Goal: Task Accomplishment & Management: Use online tool/utility

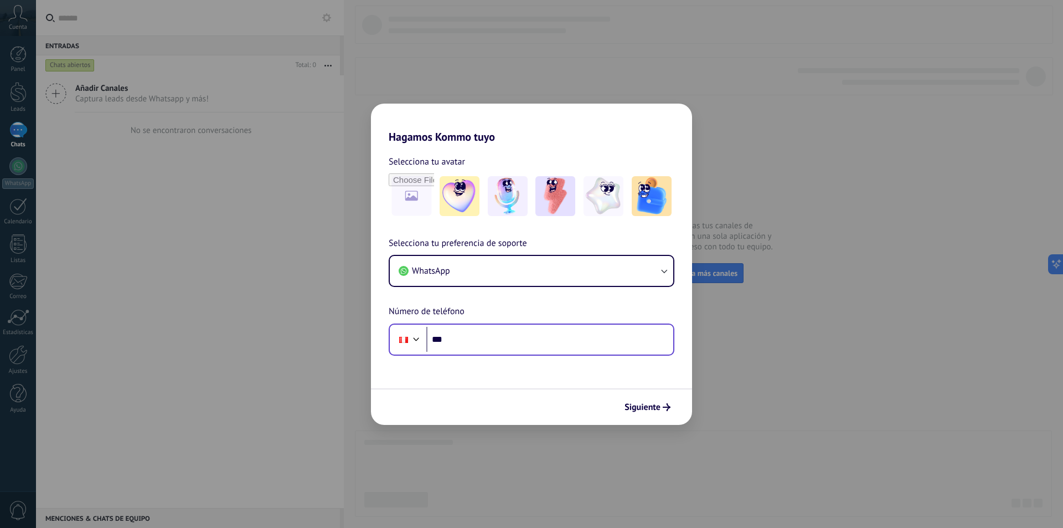
click at [488, 355] on div "Phone ***" at bounding box center [532, 339] width 286 height 32
click at [484, 346] on input "***" at bounding box center [549, 339] width 247 height 25
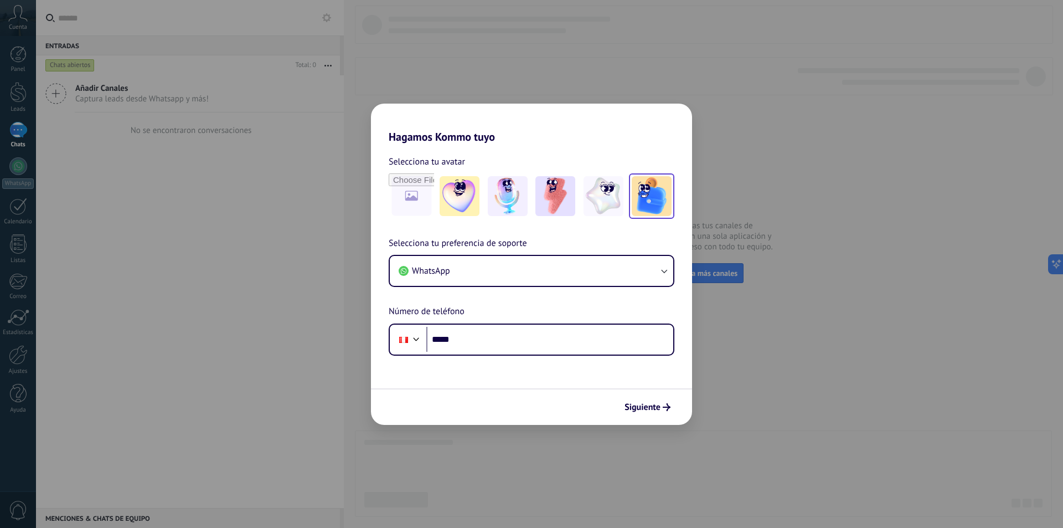
click at [637, 202] on img at bounding box center [652, 196] width 40 height 40
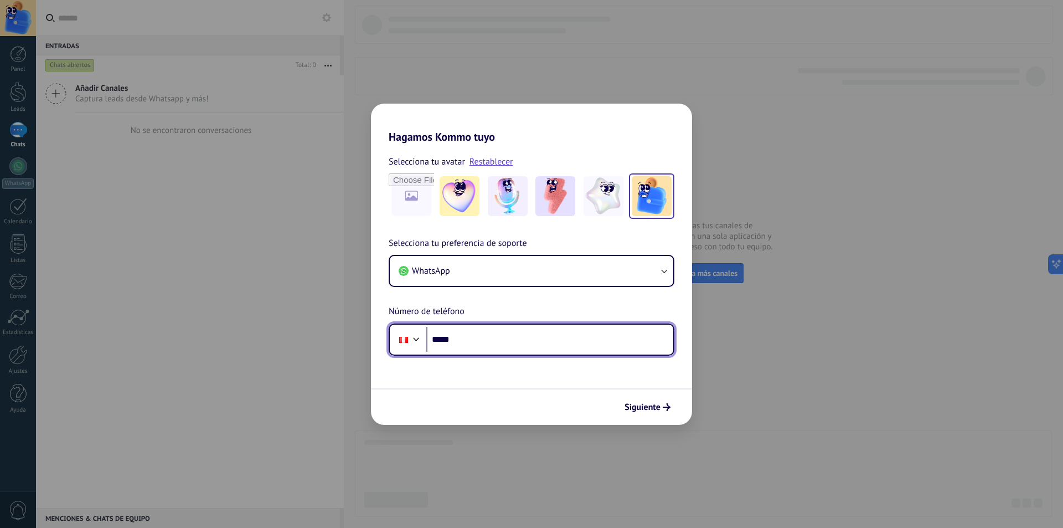
click at [487, 346] on input "*****" at bounding box center [549, 339] width 247 height 25
type input "**********"
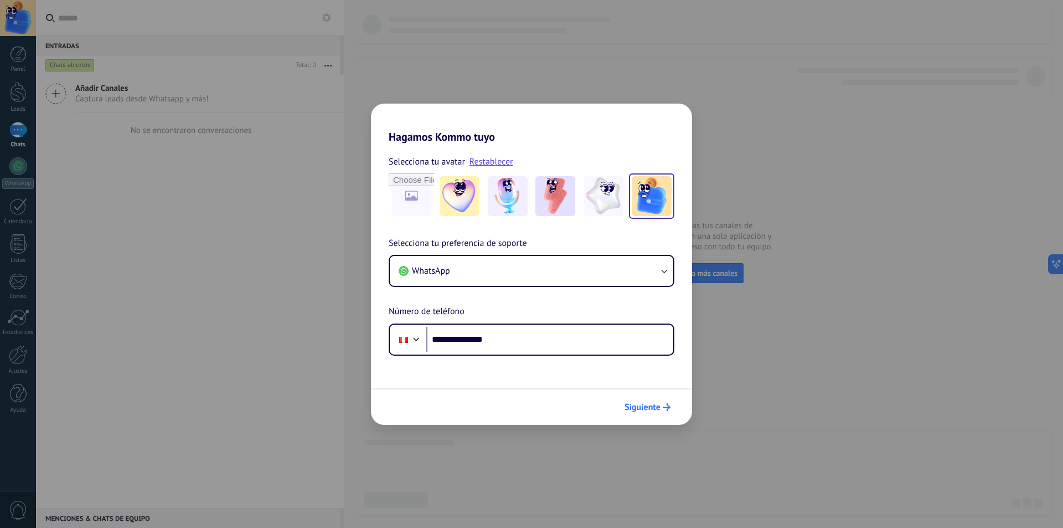
click at [655, 405] on span "Siguiente" at bounding box center [643, 407] width 36 height 8
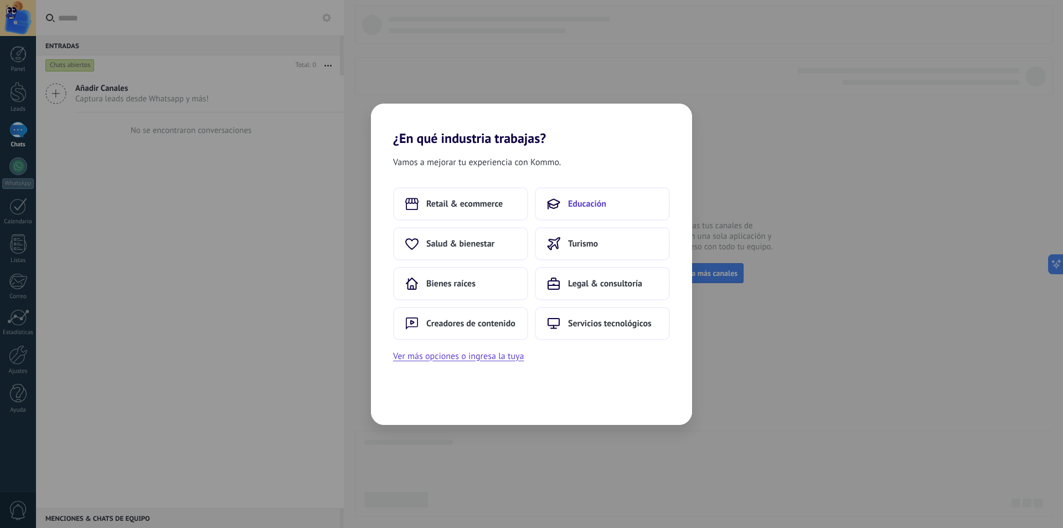
click at [602, 197] on button "Educación" at bounding box center [602, 203] width 135 height 33
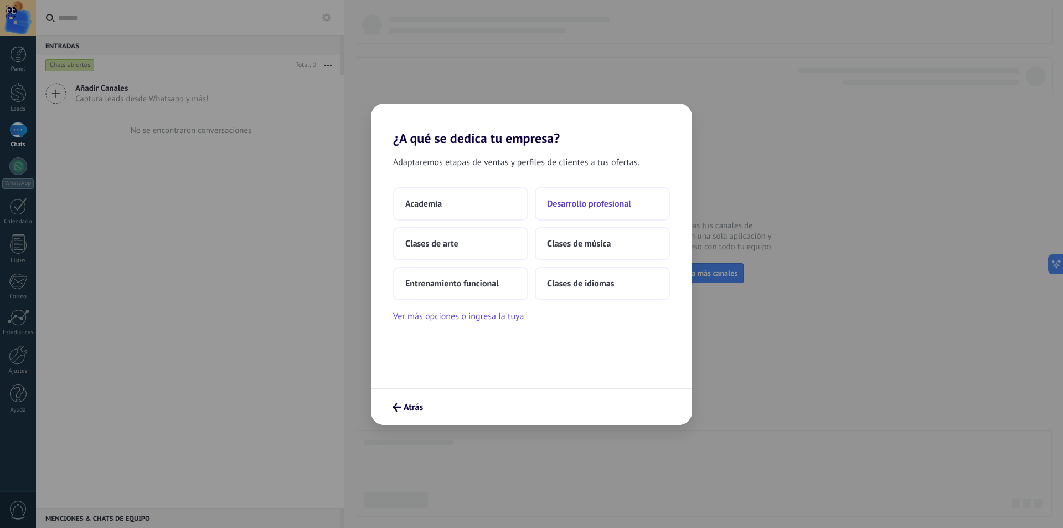
drag, startPoint x: 481, startPoint y: 199, endPoint x: 611, endPoint y: 202, distance: 129.6
click at [636, 202] on div "Academia Desarrollo profesional Clases de arte Clases de música Entrenamiento f…" at bounding box center [531, 243] width 277 height 113
click at [477, 247] on button "Clases de arte" at bounding box center [460, 243] width 135 height 33
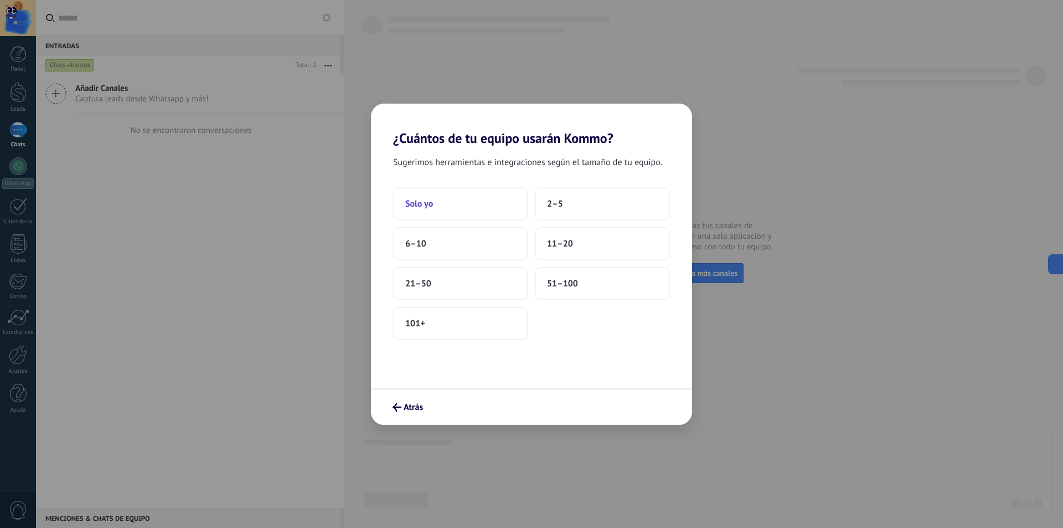
click at [446, 194] on button "Solo yo" at bounding box center [460, 203] width 135 height 33
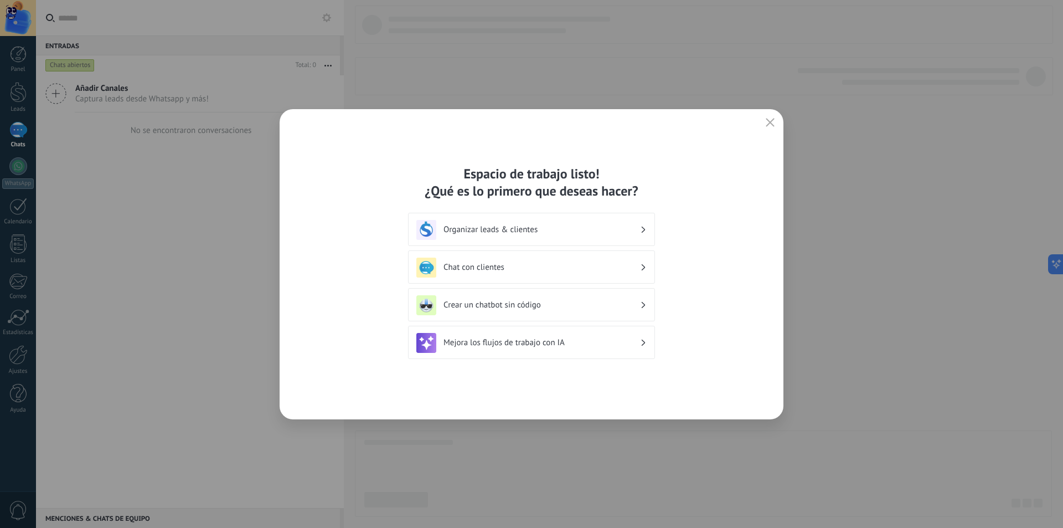
click at [769, 124] on icon "button" at bounding box center [770, 122] width 9 height 9
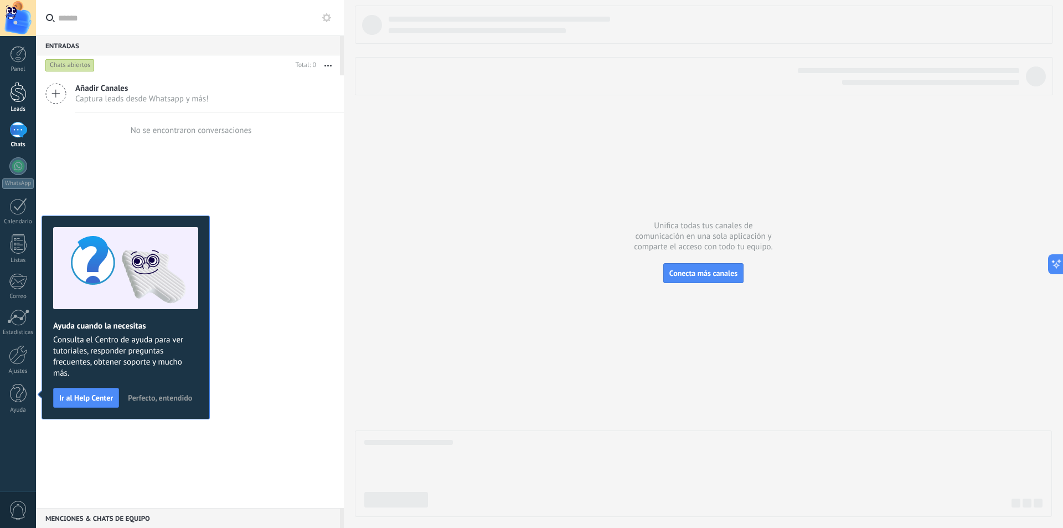
click at [24, 100] on div at bounding box center [18, 92] width 17 height 20
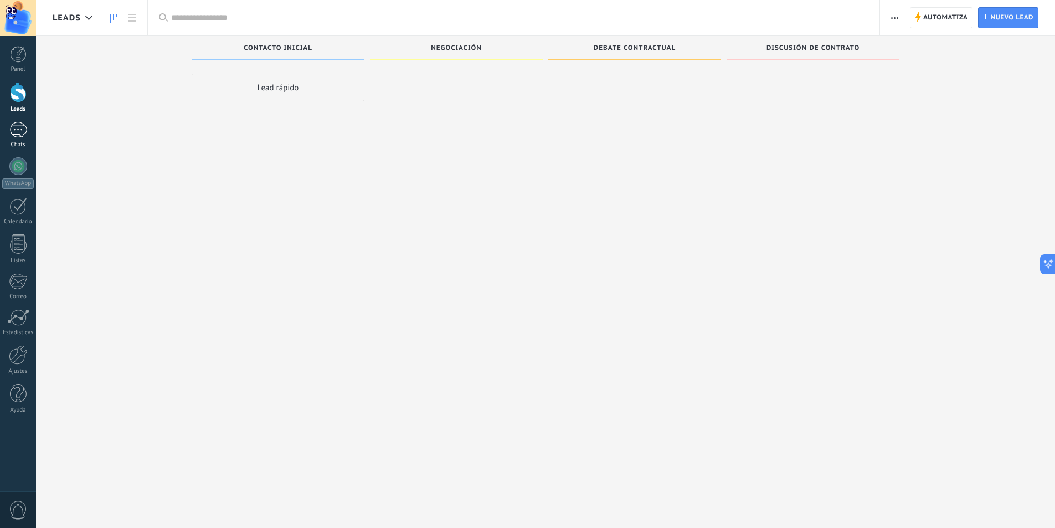
click at [27, 136] on div at bounding box center [18, 130] width 18 height 16
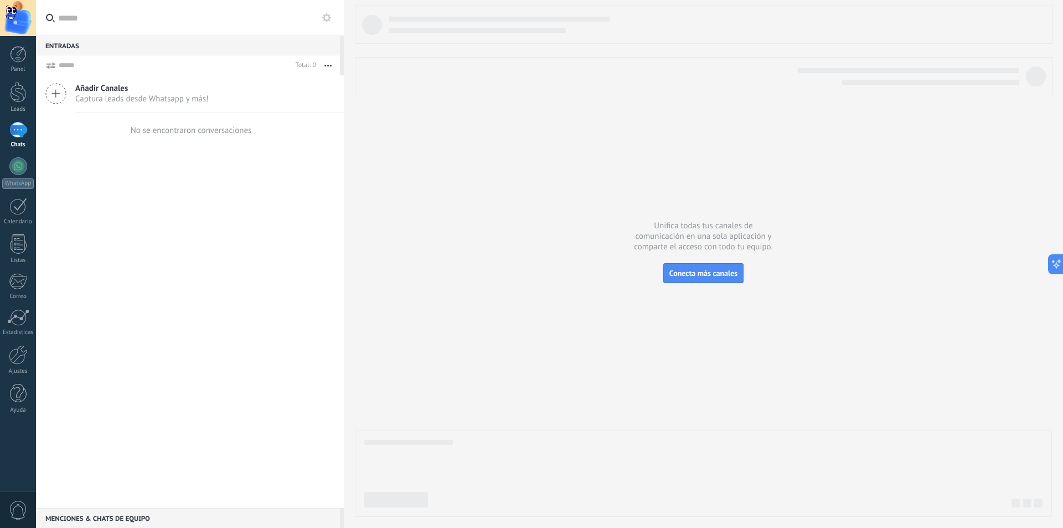
click at [323, 18] on use at bounding box center [326, 17] width 9 height 9
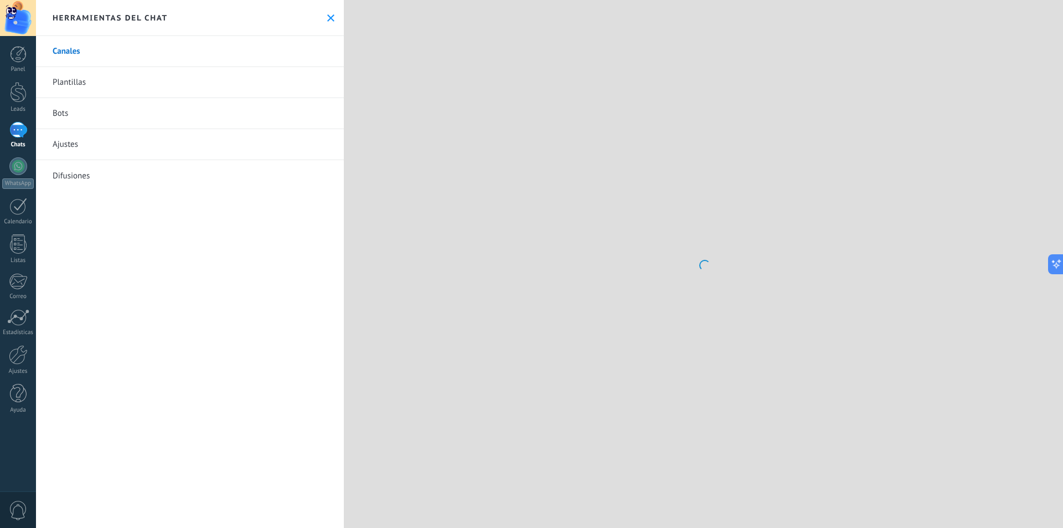
click at [112, 77] on link "Plantillas" at bounding box center [190, 82] width 308 height 31
click at [212, 50] on link "Canales" at bounding box center [190, 51] width 308 height 31
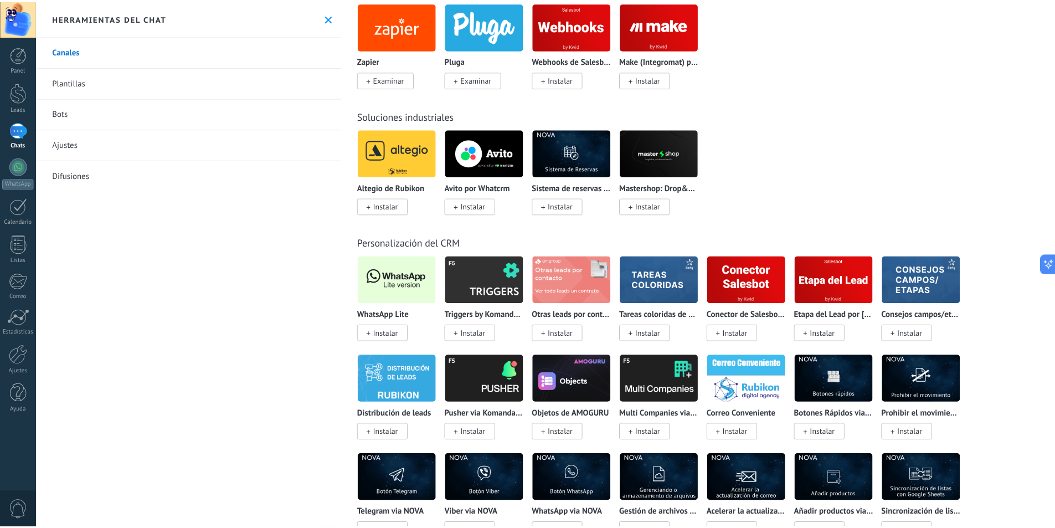
scroll to position [2049, 0]
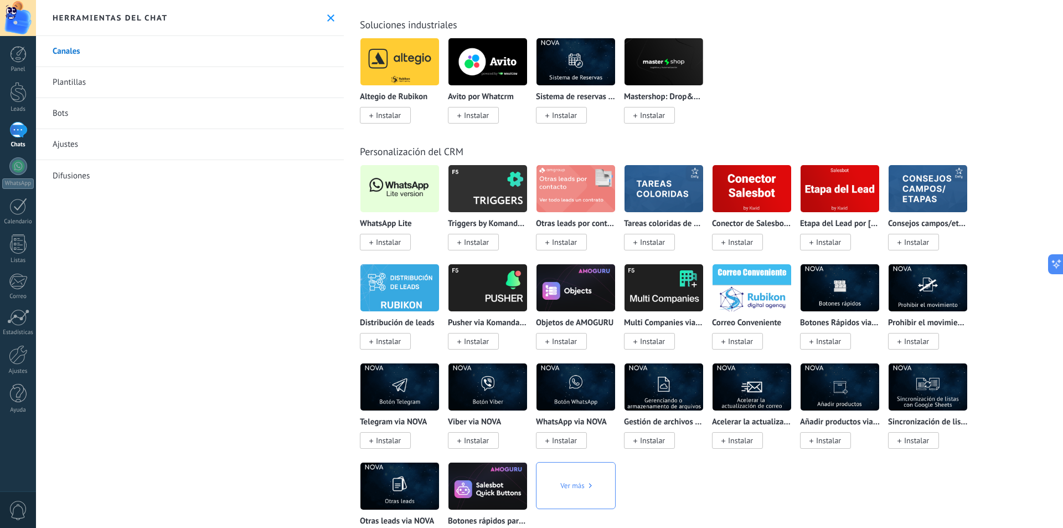
click at [400, 244] on span "Instalar" at bounding box center [388, 242] width 25 height 10
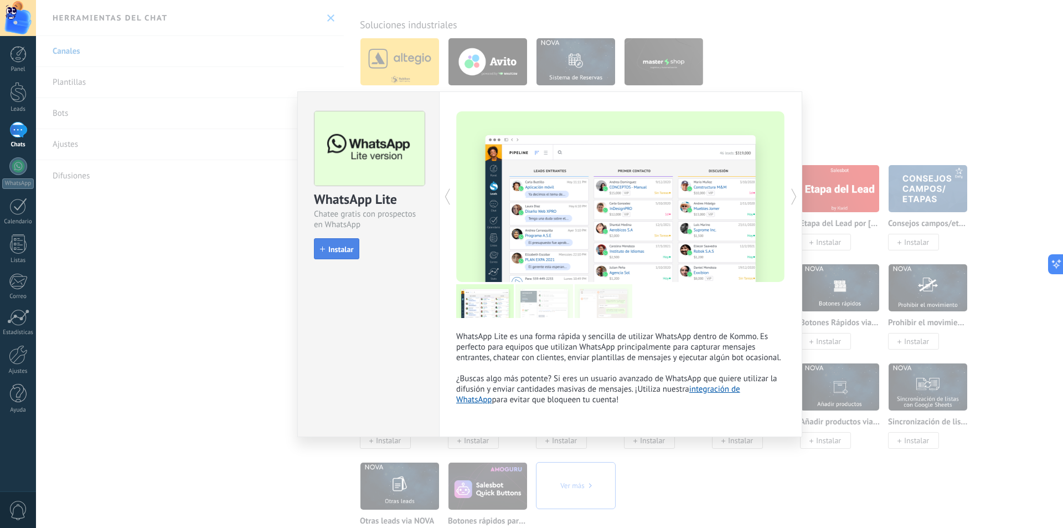
click at [331, 253] on span "Instalar" at bounding box center [340, 249] width 25 height 8
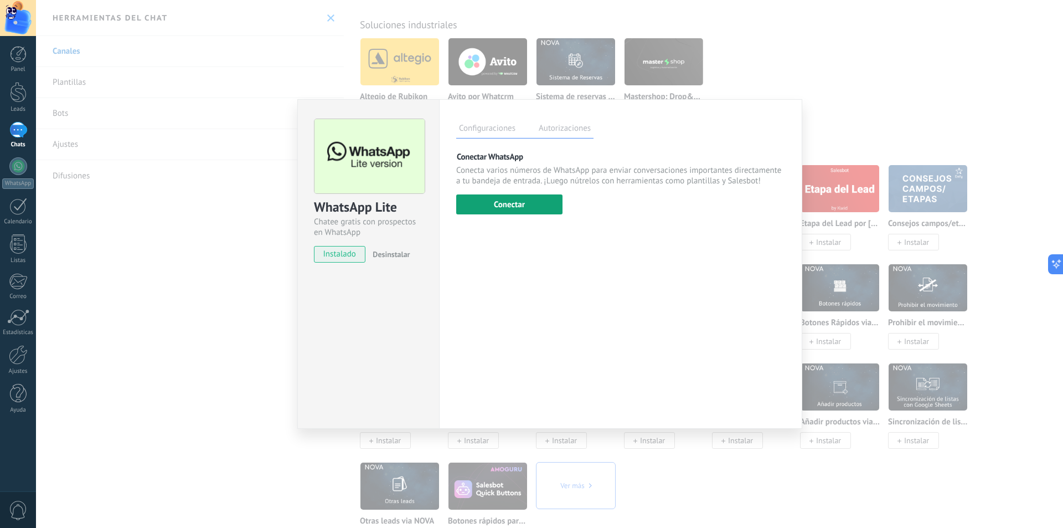
click at [519, 203] on button "Conectar" at bounding box center [509, 204] width 106 height 20
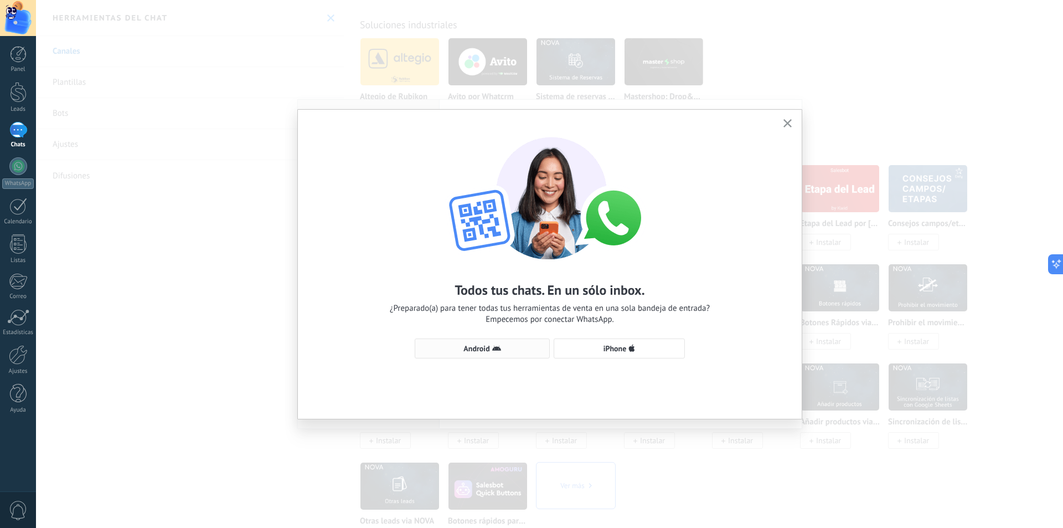
click at [505, 352] on span "Android" at bounding box center [482, 348] width 123 height 9
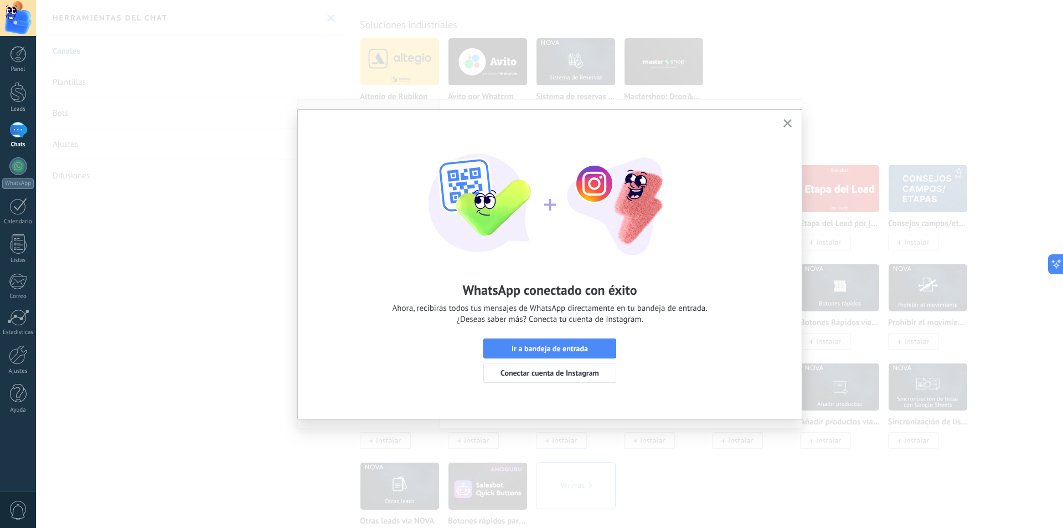
click at [792, 122] on button "button" at bounding box center [788, 123] width 14 height 15
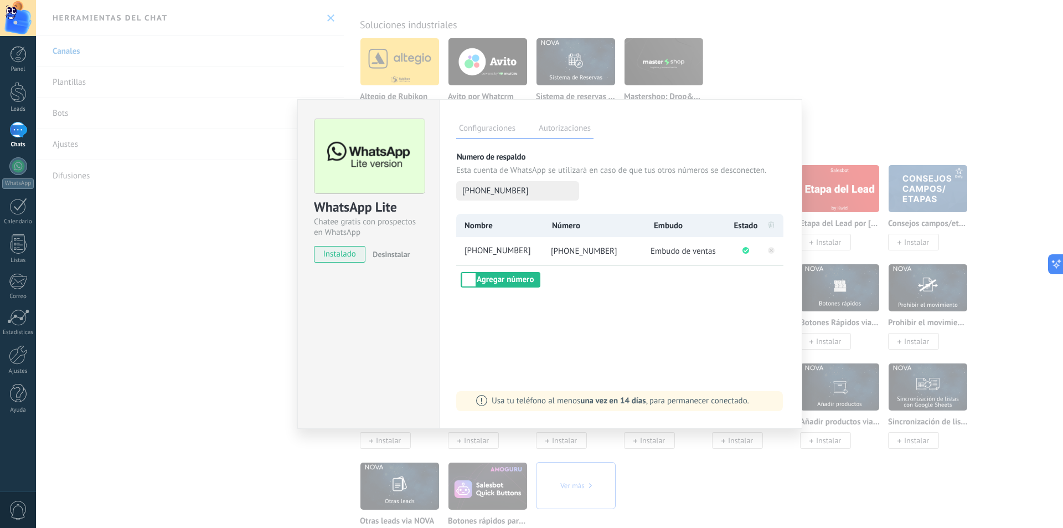
click at [772, 54] on div "WhatsApp Lite Chatee gratis con prospectos en WhatsApp instalado Desinstalar Co…" at bounding box center [549, 264] width 1027 height 528
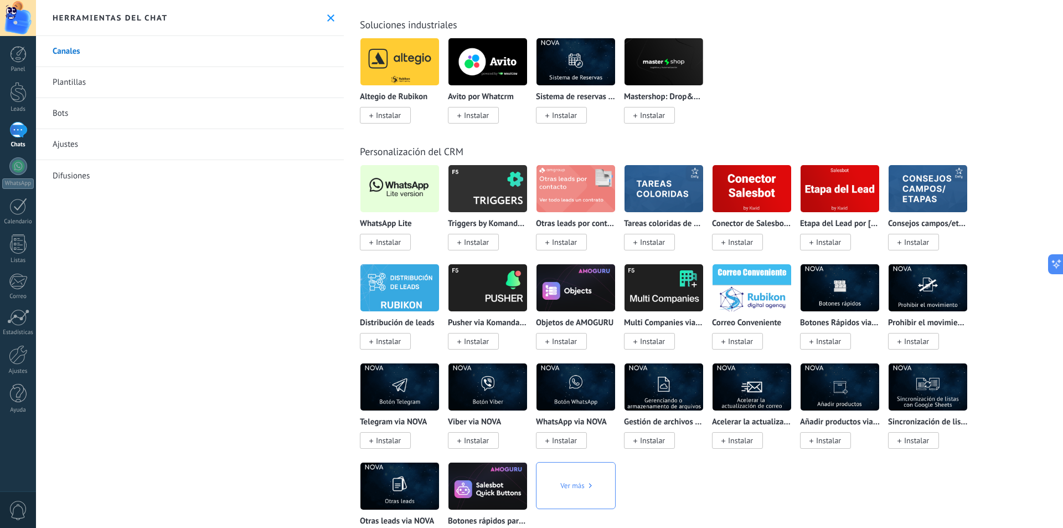
click at [24, 125] on div at bounding box center [18, 130] width 18 height 16
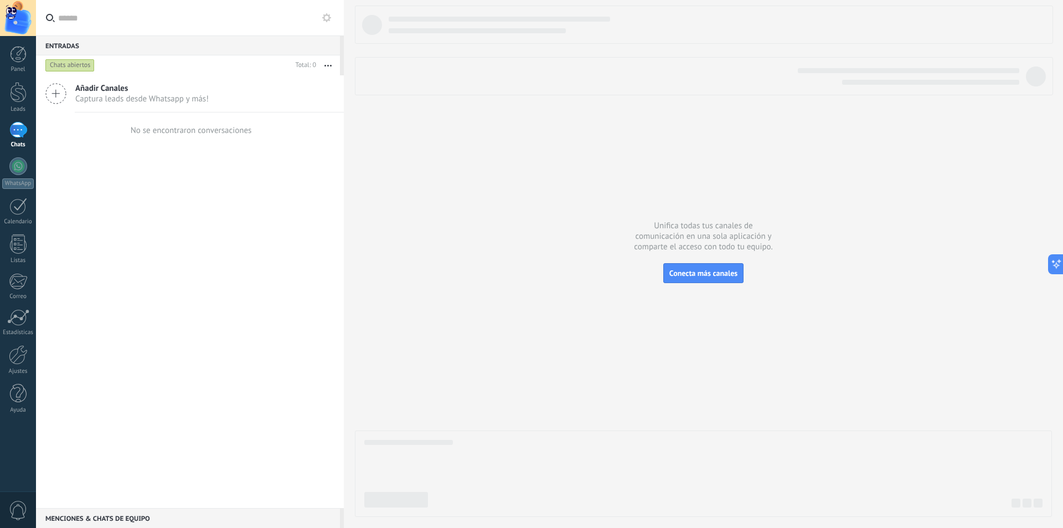
click at [329, 17] on use at bounding box center [326, 17] width 9 height 9
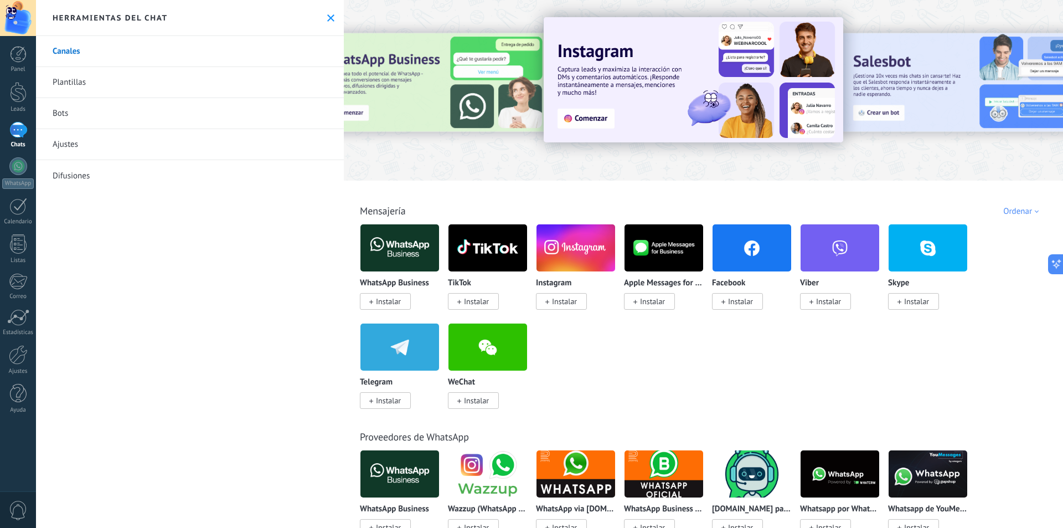
click at [97, 109] on link "Bots" at bounding box center [190, 113] width 308 height 31
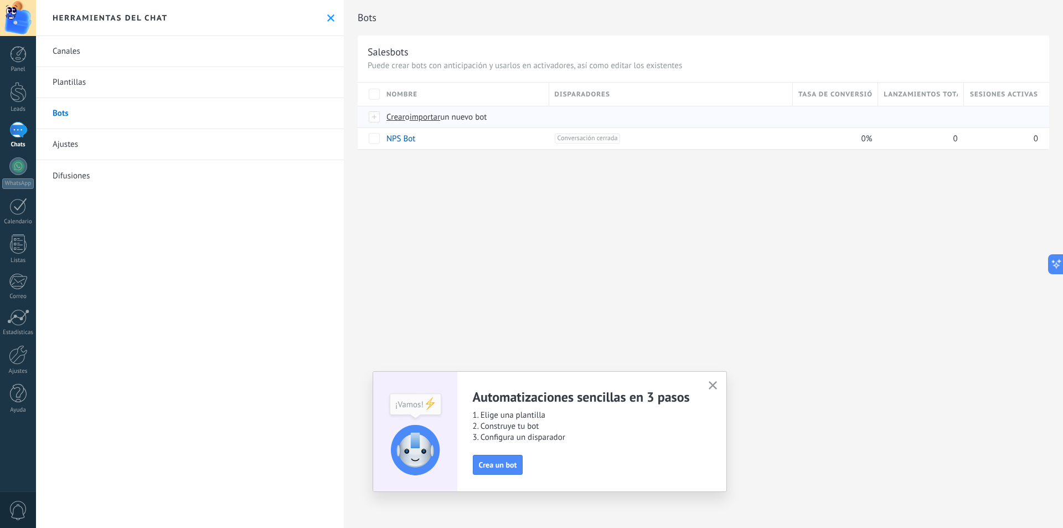
click at [427, 117] on span "importar" at bounding box center [425, 117] width 31 height 11
click at [0, 0] on input "importar un nuevo bot" at bounding box center [0, 0] width 0 height 0
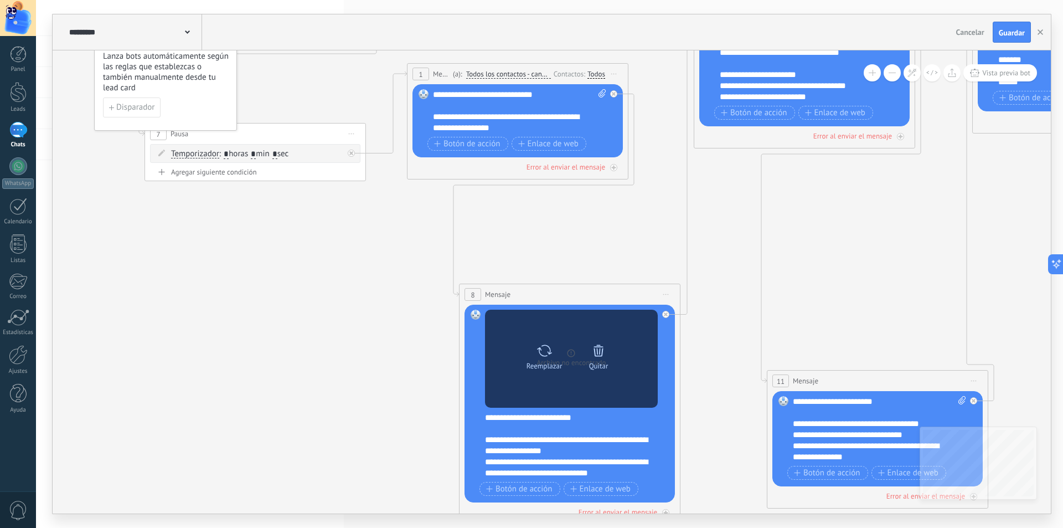
click at [597, 352] on icon at bounding box center [599, 351] width 16 height 16
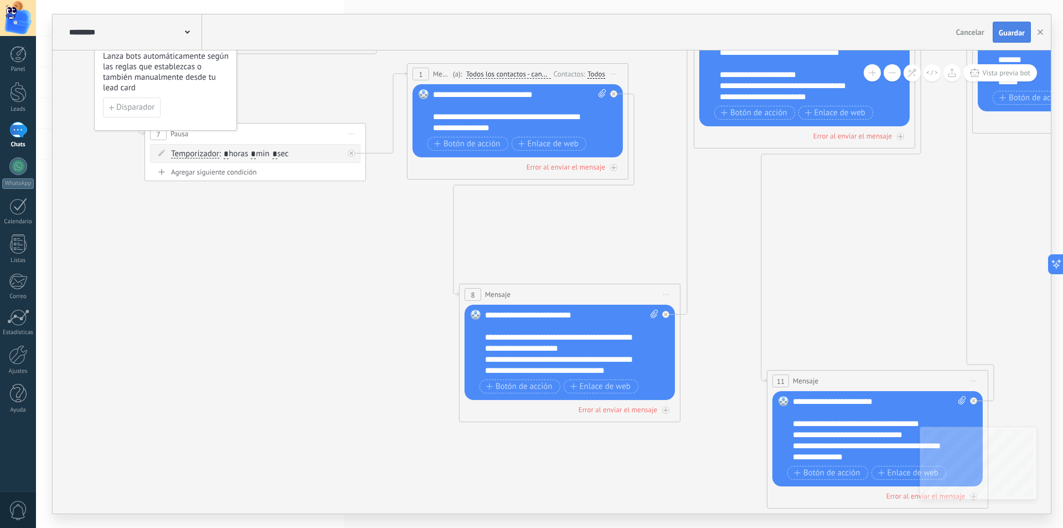
click at [1012, 33] on span "Guardar" at bounding box center [1012, 33] width 26 height 8
click at [1035, 34] on button "button" at bounding box center [1040, 32] width 17 height 20
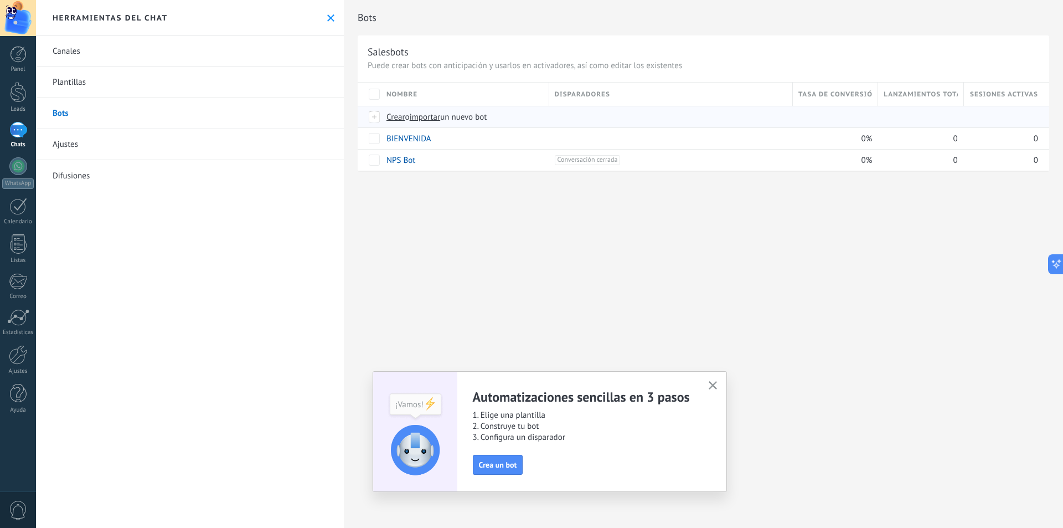
click at [435, 118] on span "importar" at bounding box center [425, 117] width 31 height 11
click at [0, 0] on input "importar un nuevo bot" at bounding box center [0, 0] width 0 height 0
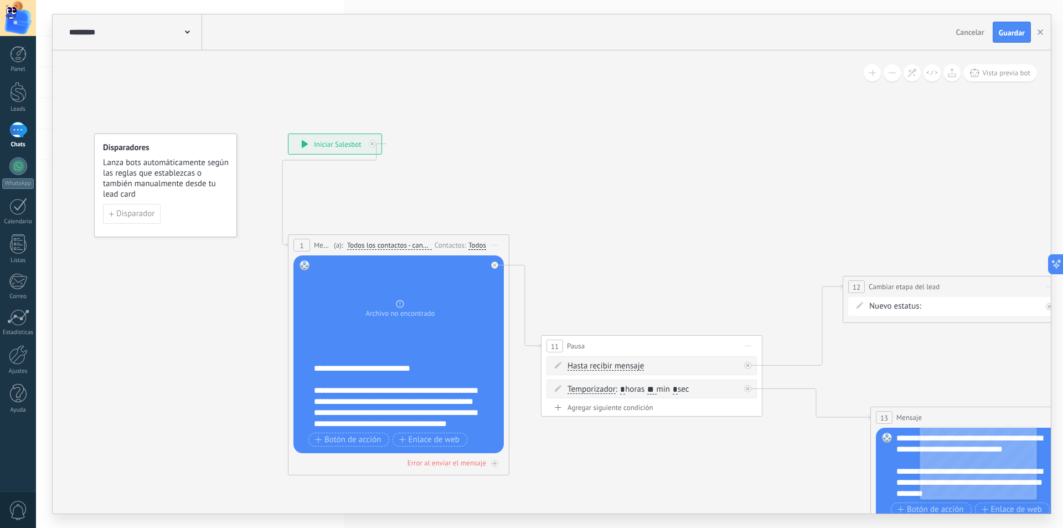
click at [0, 0] on icon at bounding box center [0, 0] width 0 height 0
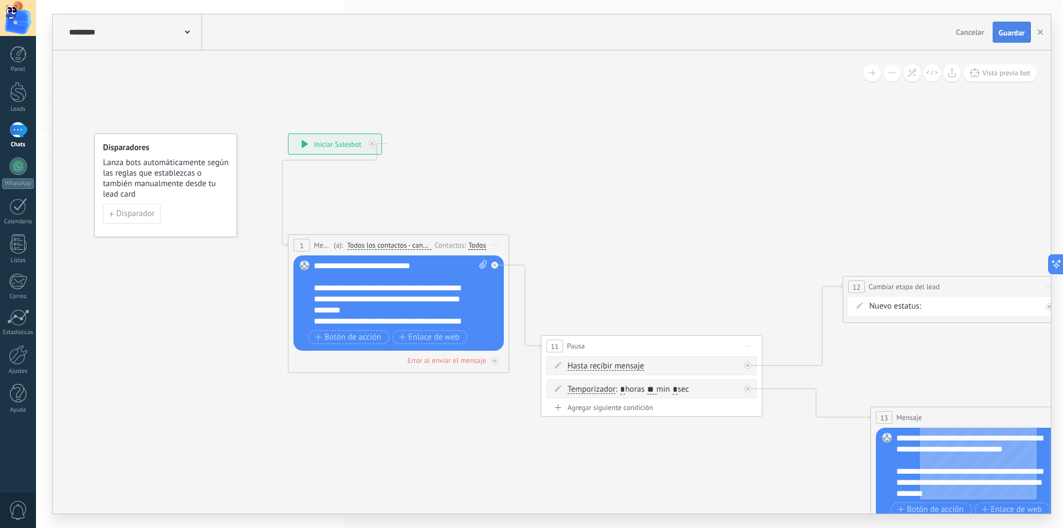
click at [1011, 25] on button "Guardar" at bounding box center [1012, 32] width 38 height 21
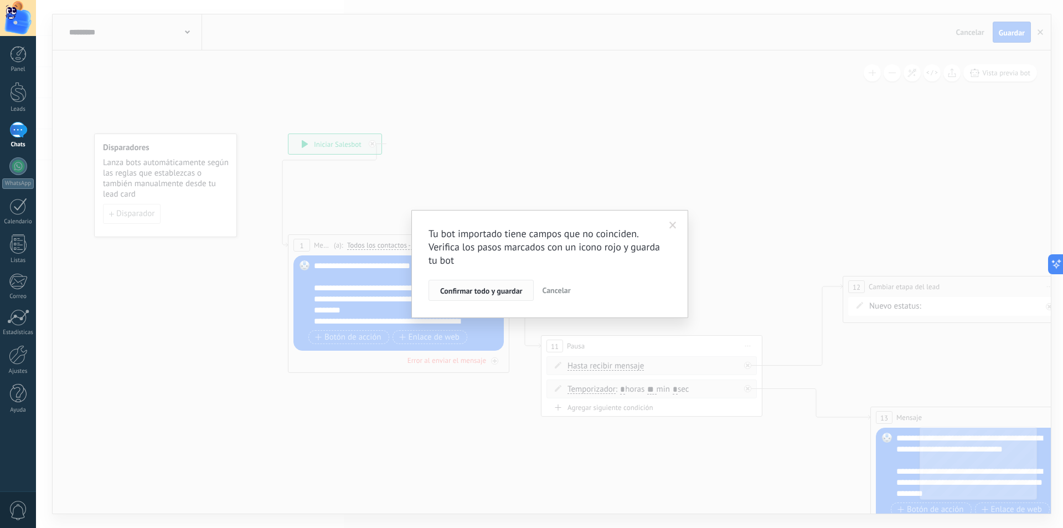
click at [481, 296] on button "Confirmar todo y guardar" at bounding box center [481, 290] width 105 height 21
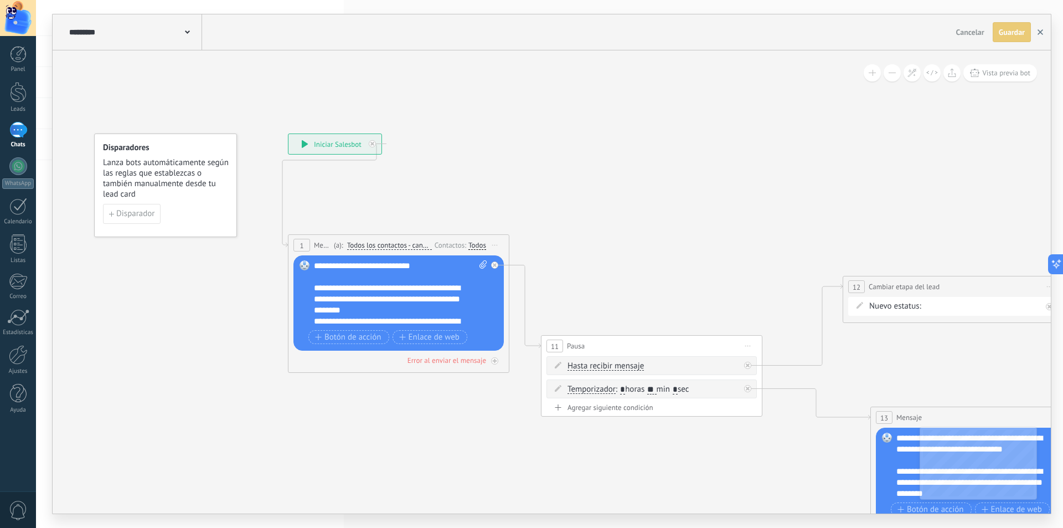
click at [1041, 32] on use "button" at bounding box center [1041, 32] width 6 height 6
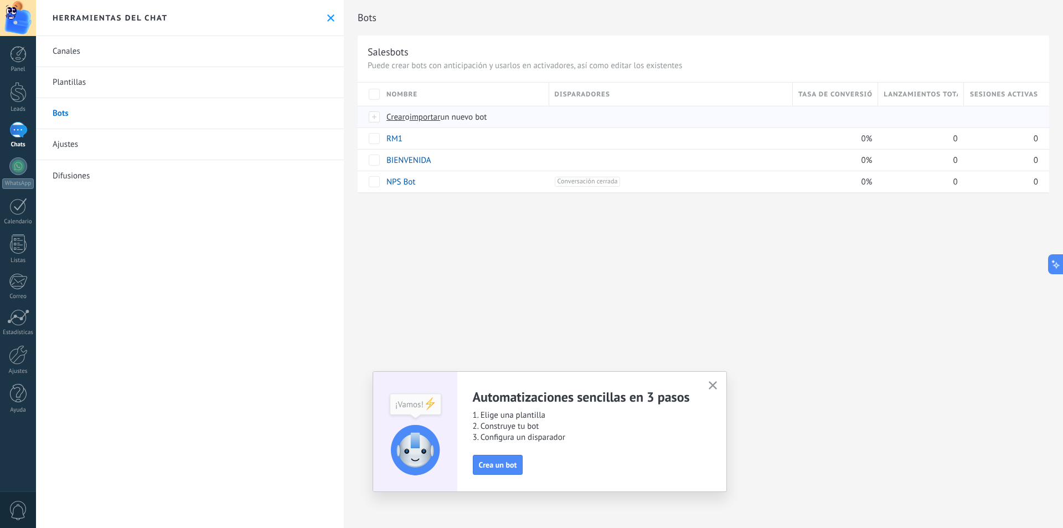
click at [428, 117] on span "importar" at bounding box center [425, 117] width 31 height 11
click at [0, 0] on input "importar un nuevo bot" at bounding box center [0, 0] width 0 height 0
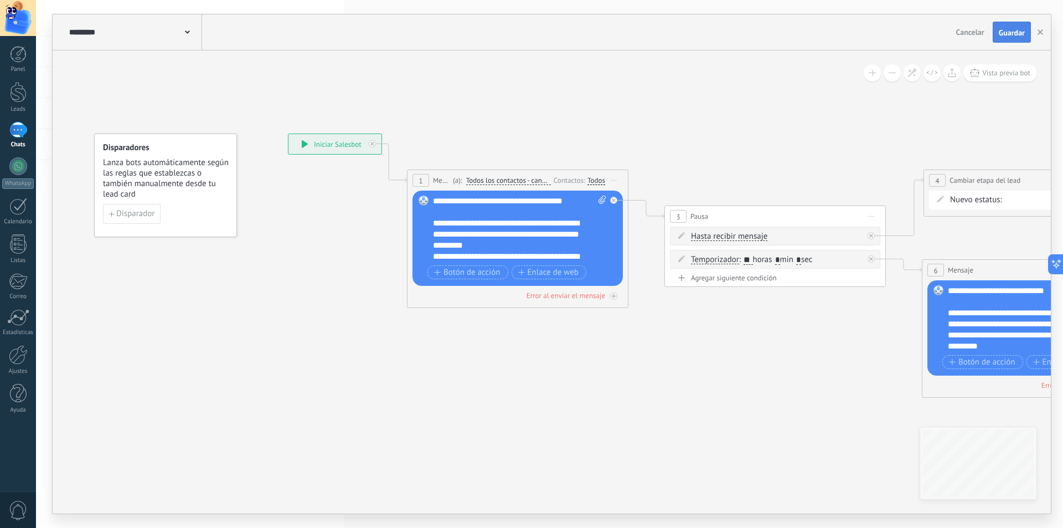
click at [1007, 29] on span "Guardar" at bounding box center [1012, 33] width 26 height 8
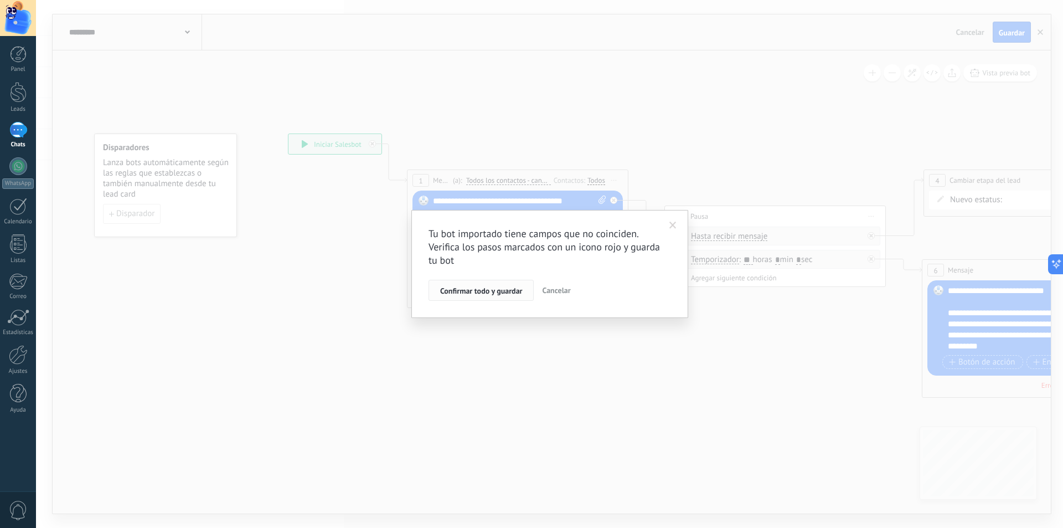
click at [466, 295] on span "Confirmar todo y guardar" at bounding box center [481, 291] width 82 height 8
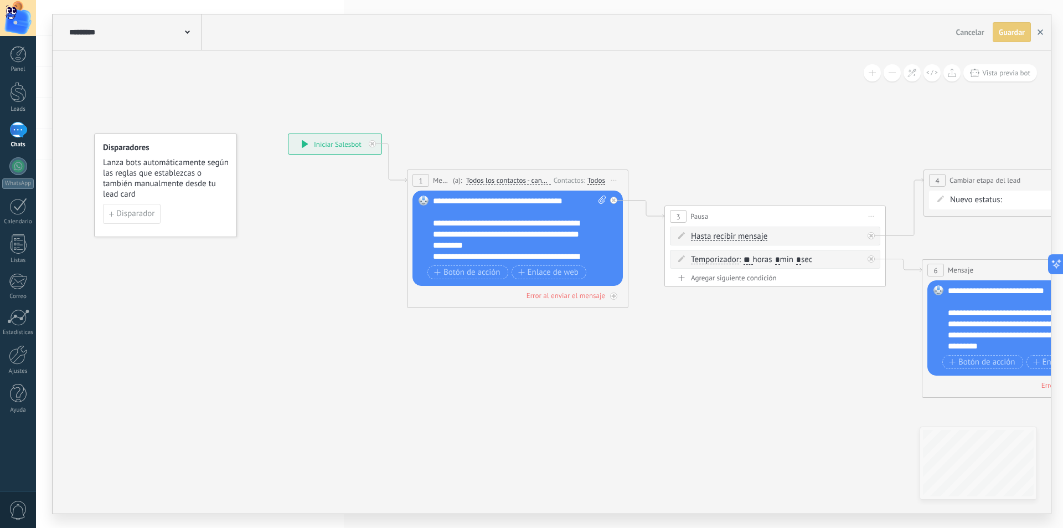
click at [1039, 33] on icon "button" at bounding box center [1041, 32] width 6 height 6
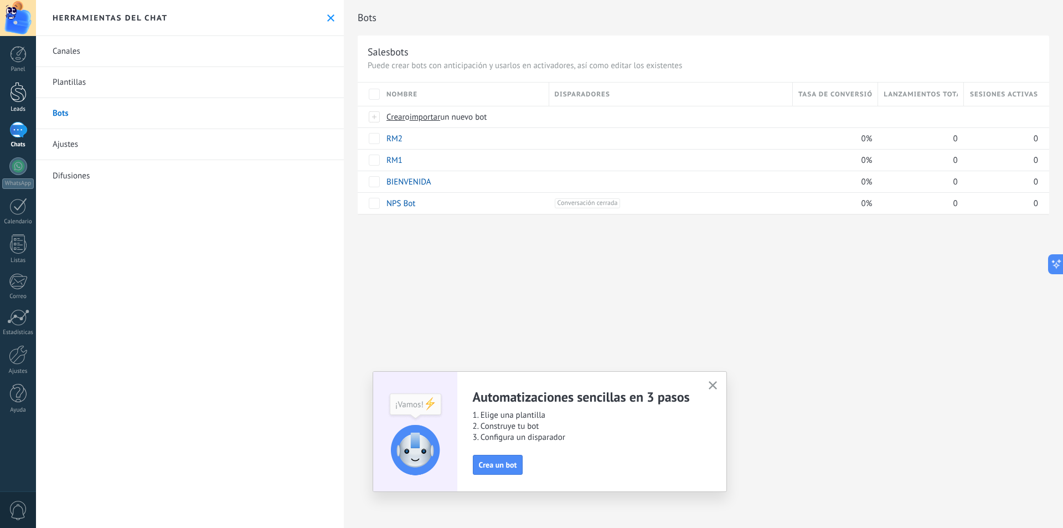
click at [19, 102] on div at bounding box center [18, 92] width 17 height 20
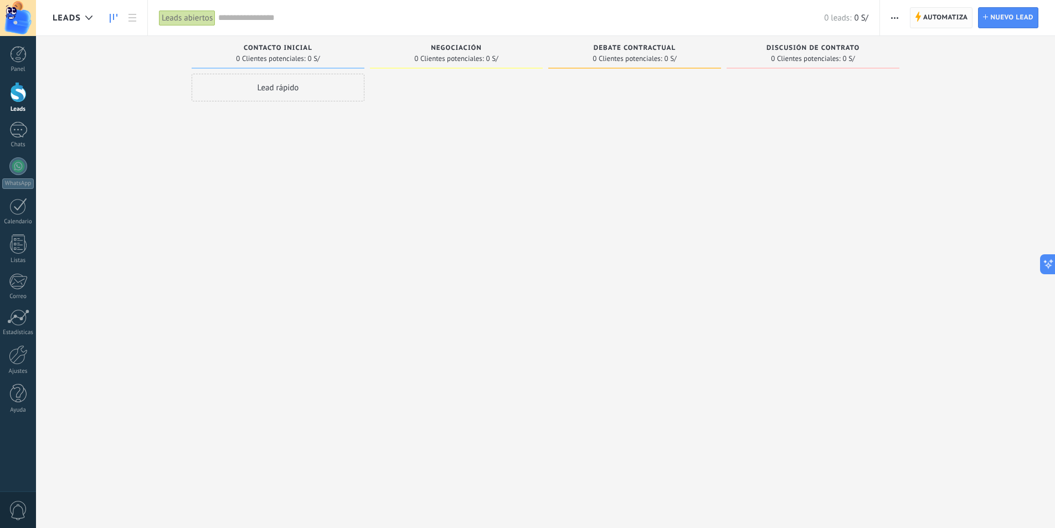
click at [939, 19] on span "Automatiza" at bounding box center [945, 18] width 45 height 20
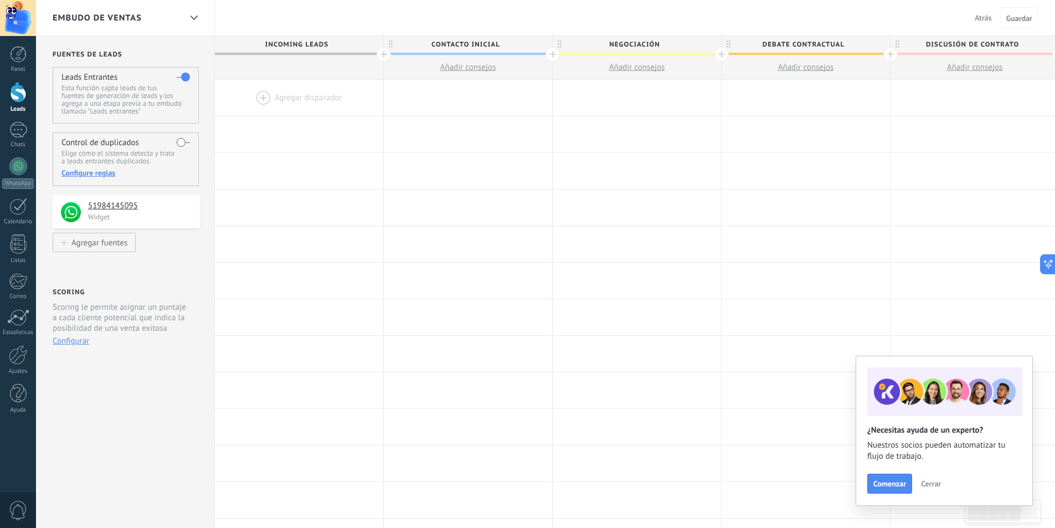
click at [491, 49] on span "Contacto inicial" at bounding box center [465, 44] width 163 height 17
click at [495, 44] on input "**********" at bounding box center [465, 44] width 147 height 17
type input "***"
click at [651, 44] on span "Negociación" at bounding box center [634, 44] width 163 height 17
click at [877, 44] on span "Debate contractual" at bounding box center [802, 44] width 163 height 17
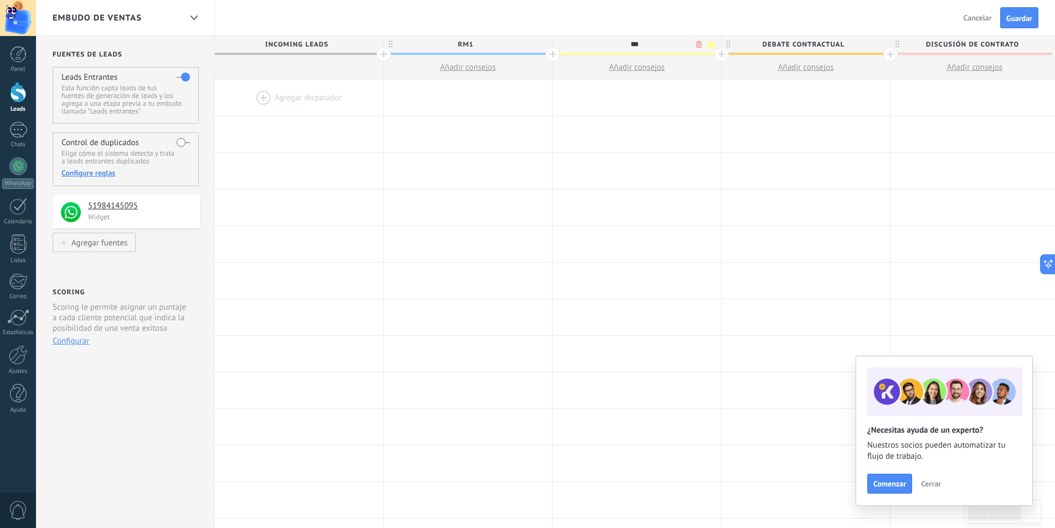
type input "***"
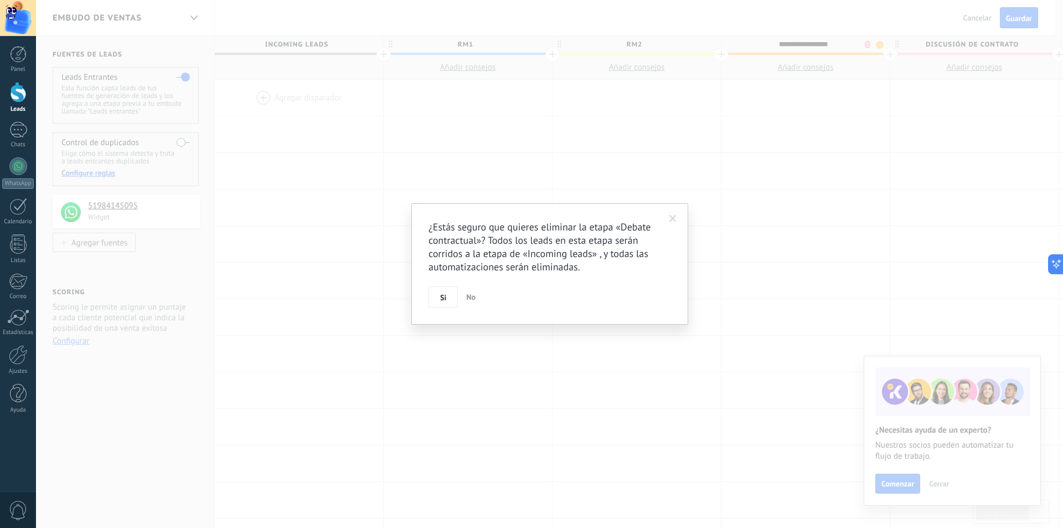
click at [870, 45] on body ".abccls-1,.abccls-2{fill-rule:evenodd}.abccls-2{fill:#fff} .abfcls-1{fill:none}…" at bounding box center [531, 264] width 1063 height 528
click at [445, 299] on span "Si" at bounding box center [443, 297] width 6 height 8
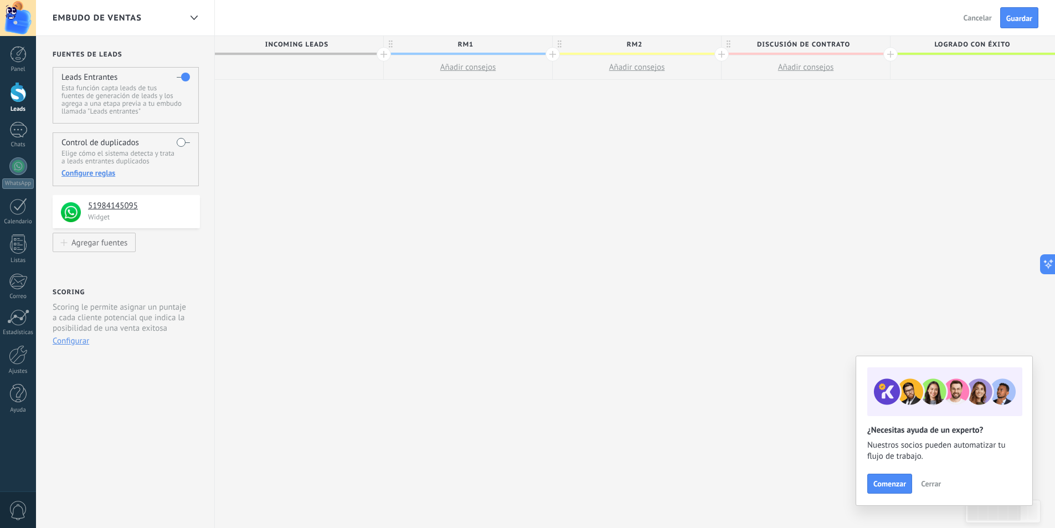
click at [308, 63] on div at bounding box center [299, 67] width 168 height 24
click at [929, 480] on span "Cerrar" at bounding box center [931, 484] width 20 height 8
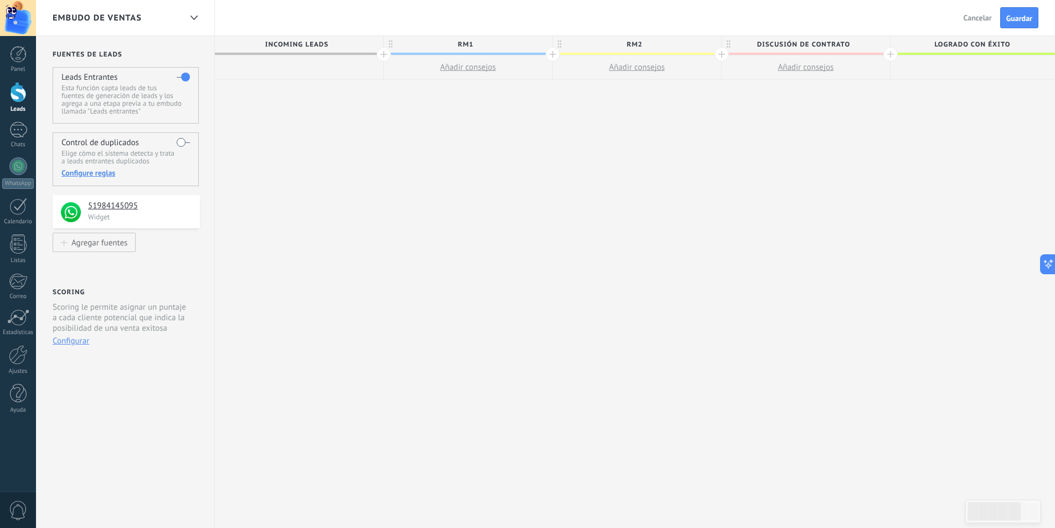
click at [294, 77] on div at bounding box center [299, 67] width 168 height 24
click at [1022, 20] on span "Guardar" at bounding box center [1019, 18] width 26 height 8
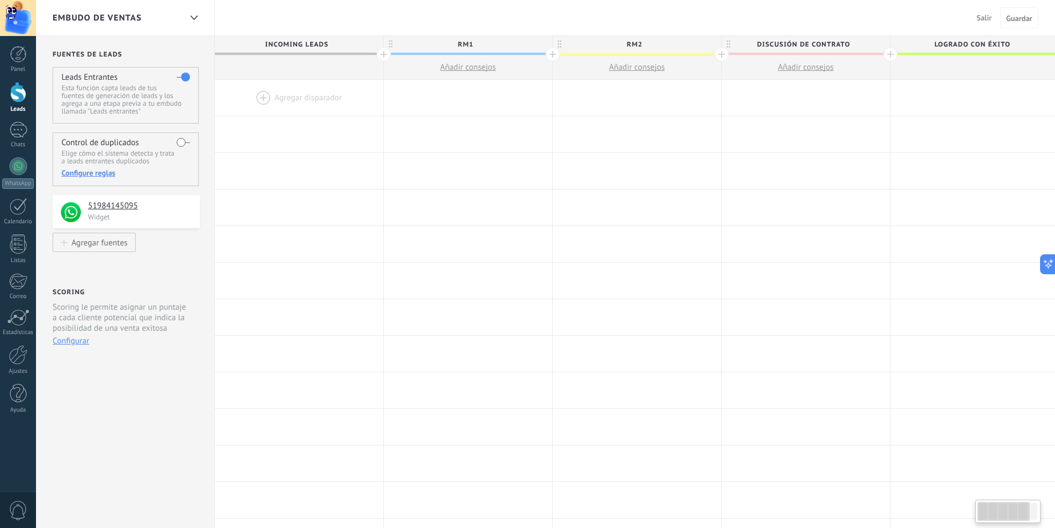
click at [286, 97] on div at bounding box center [299, 98] width 168 height 36
click at [285, 96] on div at bounding box center [299, 98] width 168 height 36
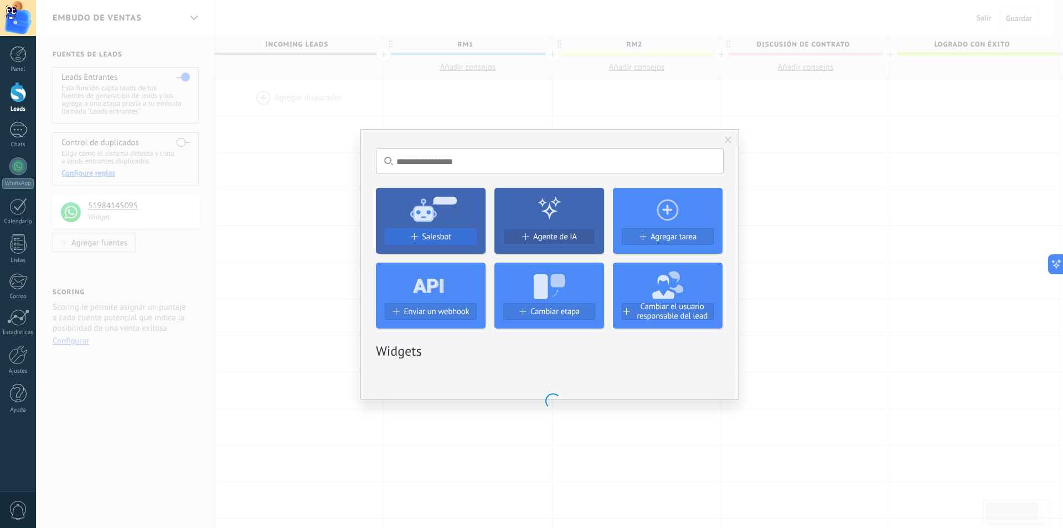
click at [421, 243] on button "Salesbot" at bounding box center [431, 236] width 92 height 17
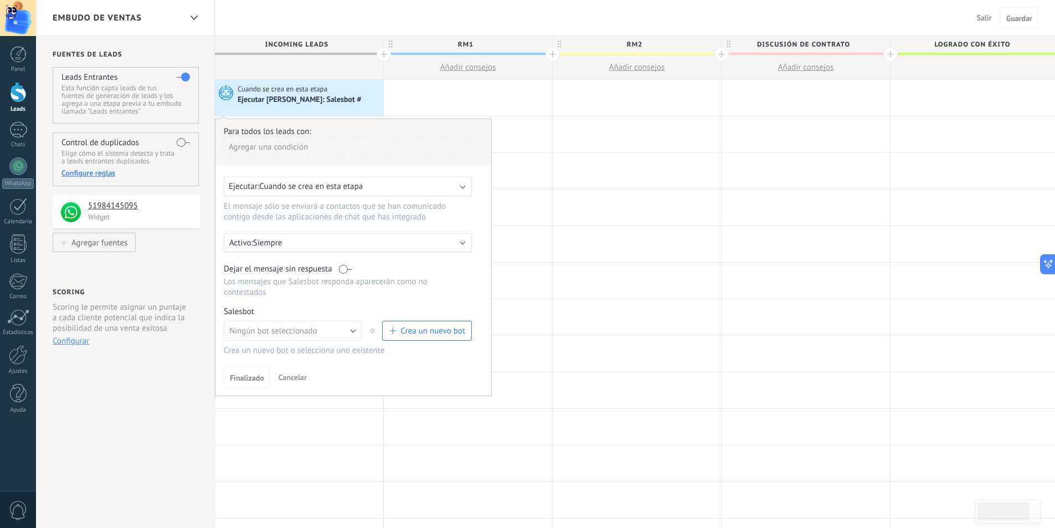
click at [357, 188] on span "Cuando se crea en esta etapa" at bounding box center [311, 186] width 104 height 11
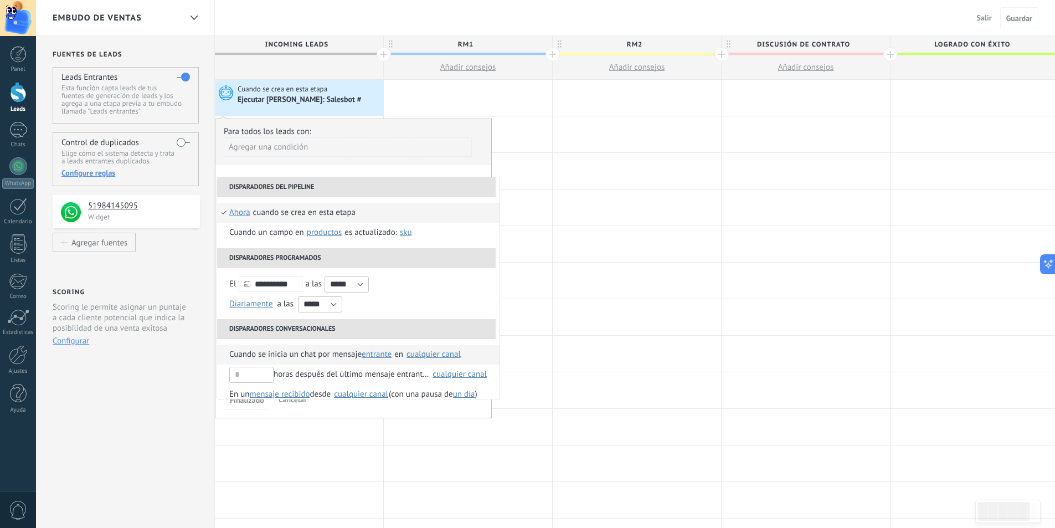
click at [334, 354] on span "Cuando se inicia un chat por mensaje" at bounding box center [295, 354] width 132 height 20
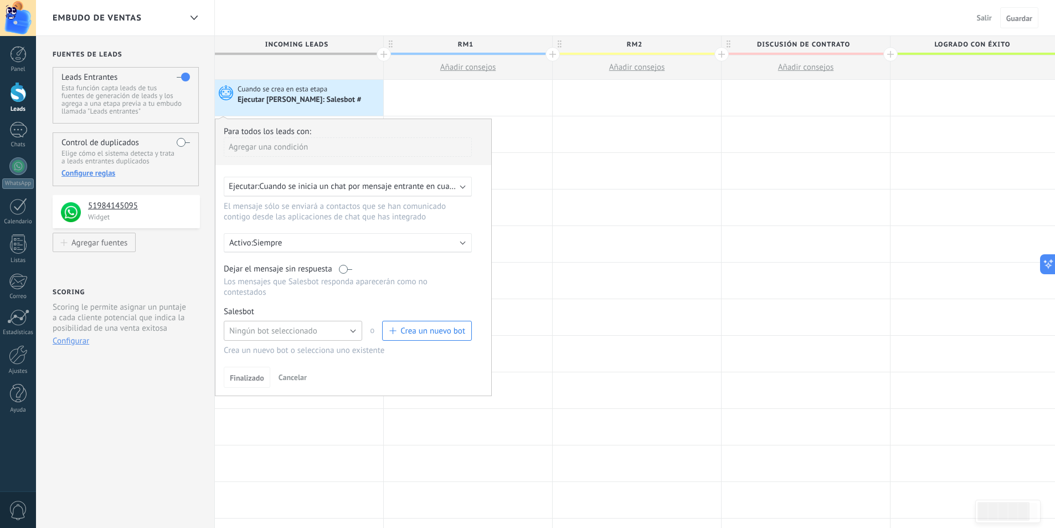
click at [305, 333] on span "Ningún bot seleccionado" at bounding box center [273, 331] width 88 height 11
click at [267, 383] on span "BIENVENIDA" at bounding box center [287, 387] width 141 height 11
click at [255, 374] on span "Finalizado" at bounding box center [247, 378] width 34 height 8
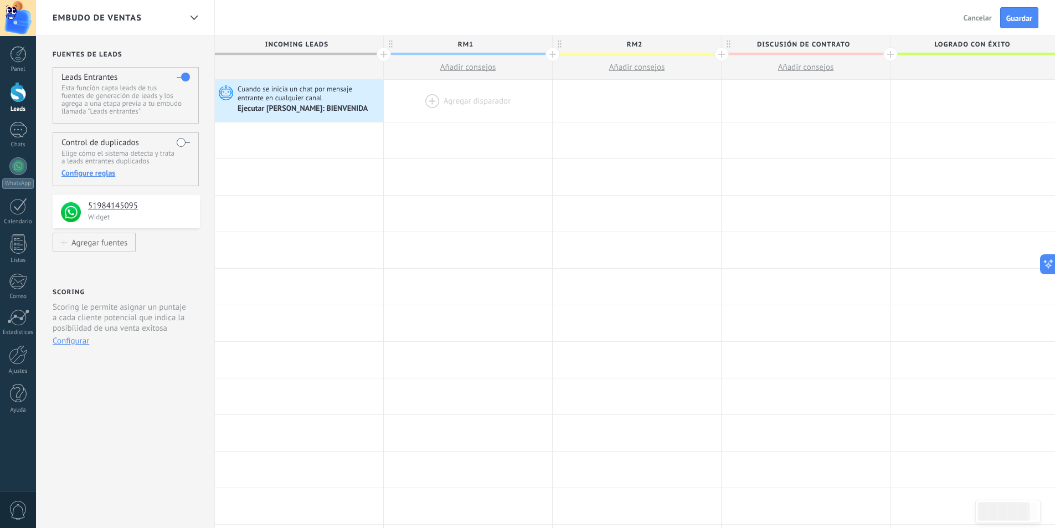
click at [462, 98] on div at bounding box center [468, 101] width 168 height 42
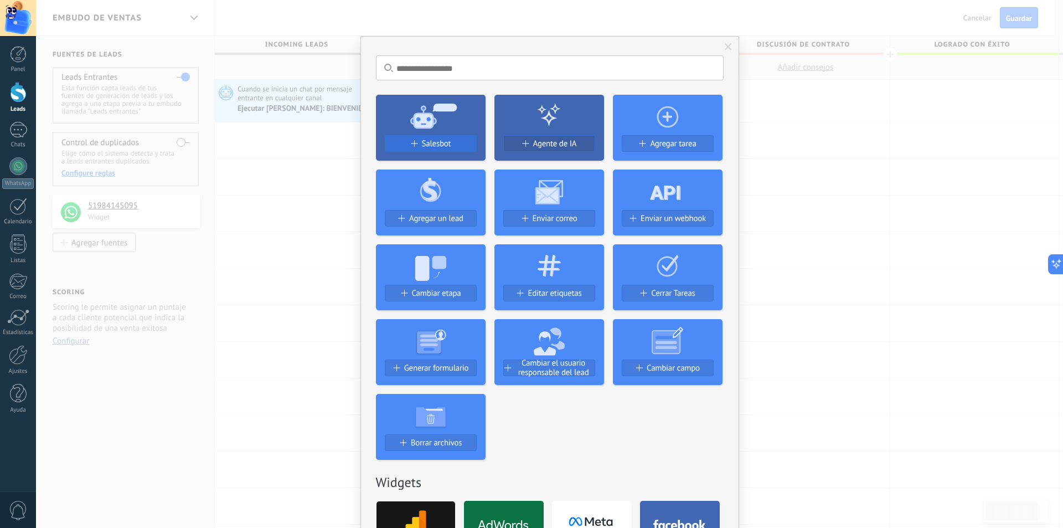
click at [441, 146] on span "Salesbot" at bounding box center [436, 143] width 29 height 9
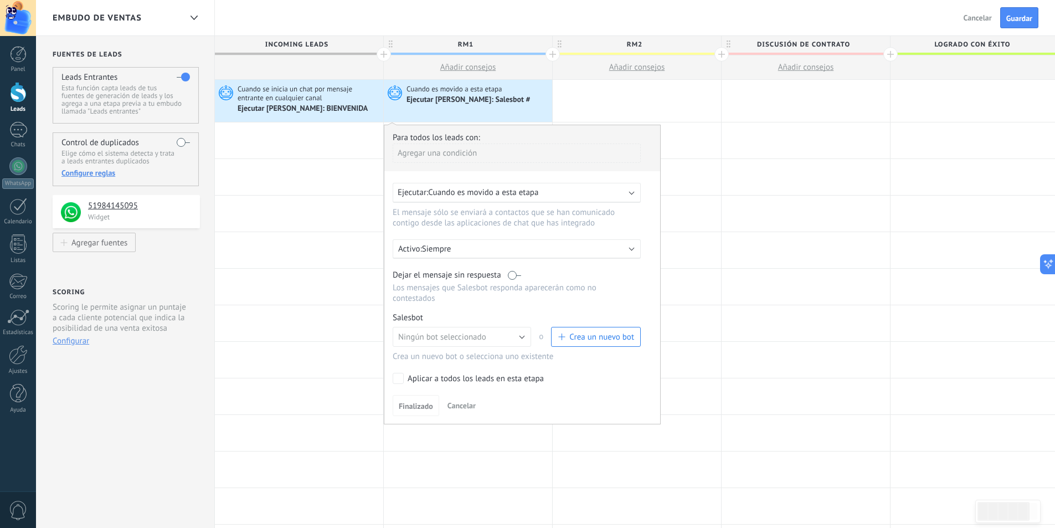
click at [464, 192] on span "Cuando es movido a esta etapa" at bounding box center [483, 192] width 110 height 11
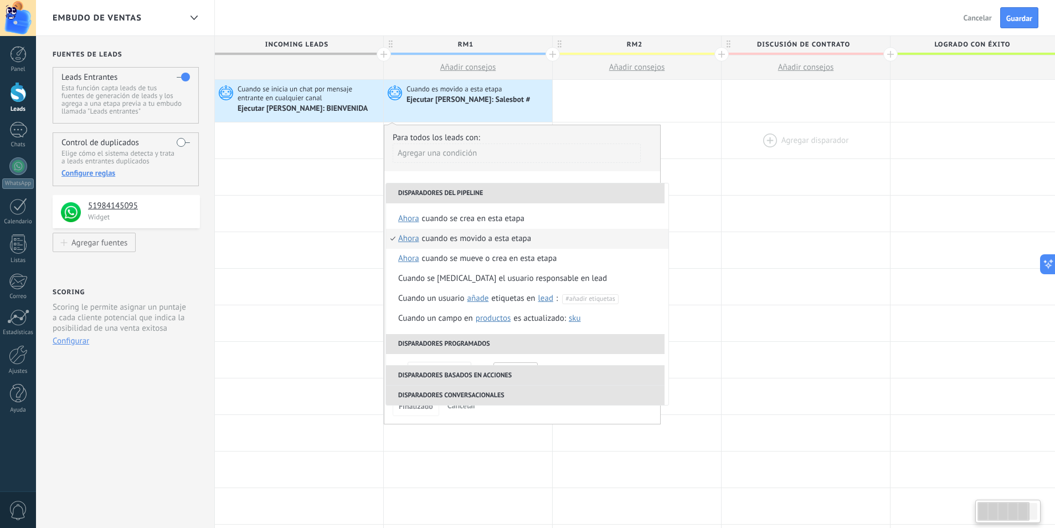
drag, startPoint x: 915, startPoint y: 154, endPoint x: 877, endPoint y: 156, distance: 38.2
click at [912, 154] on div at bounding box center [974, 140] width 168 height 36
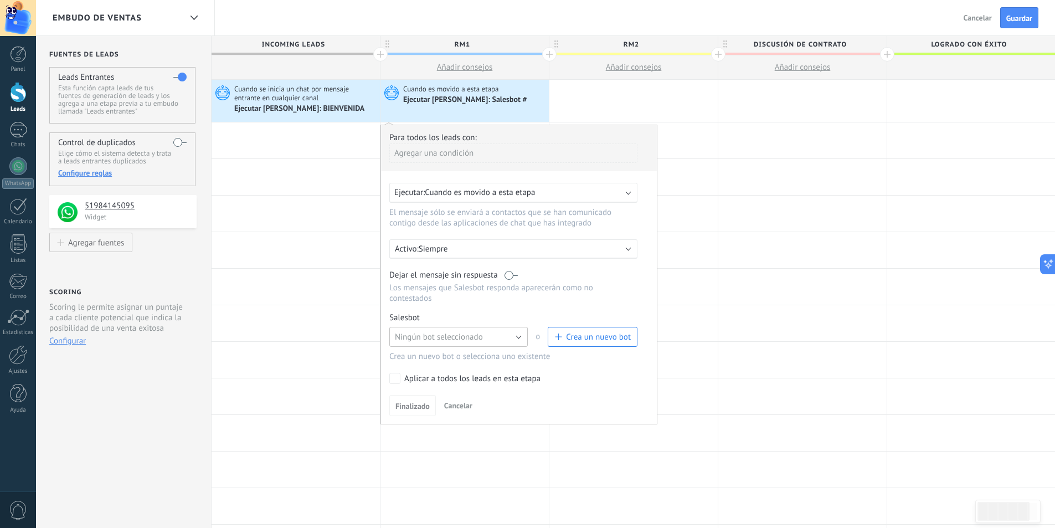
click at [449, 334] on span "Ningún bot seleccionado" at bounding box center [439, 337] width 88 height 11
click at [422, 375] on span "RM1" at bounding box center [453, 374] width 141 height 11
click at [412, 402] on span "Finalizado" at bounding box center [412, 406] width 34 height 8
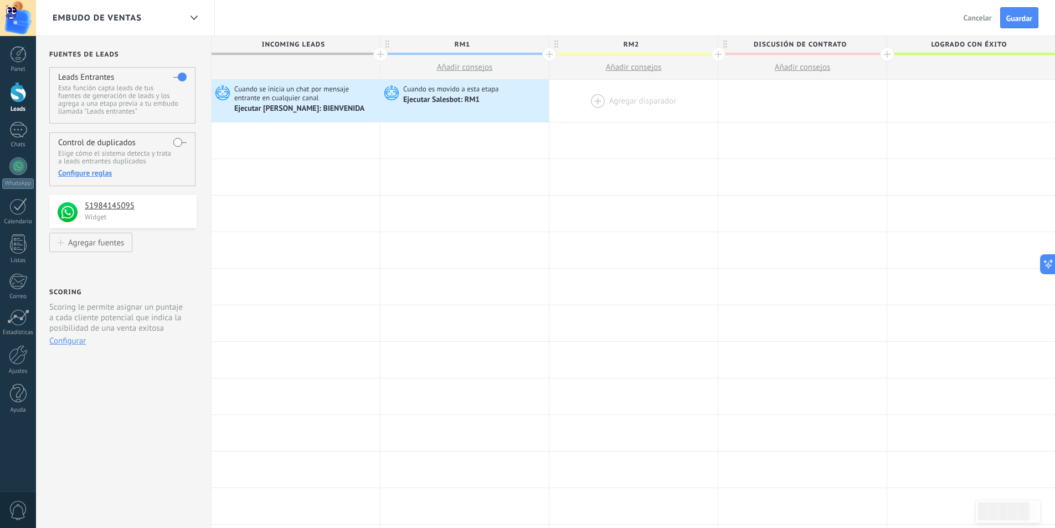
click at [625, 92] on div at bounding box center [633, 101] width 168 height 42
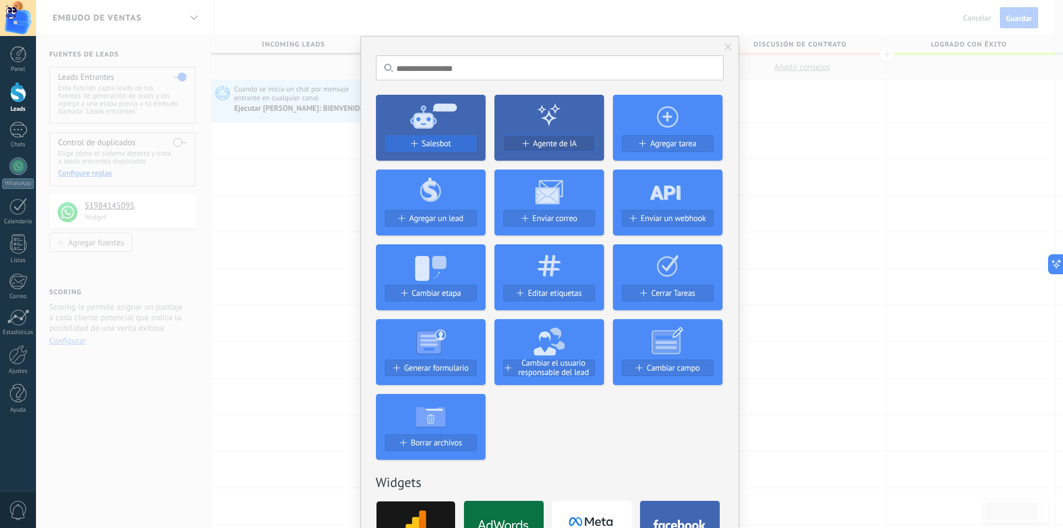
click at [445, 142] on span "Salesbot" at bounding box center [436, 143] width 29 height 9
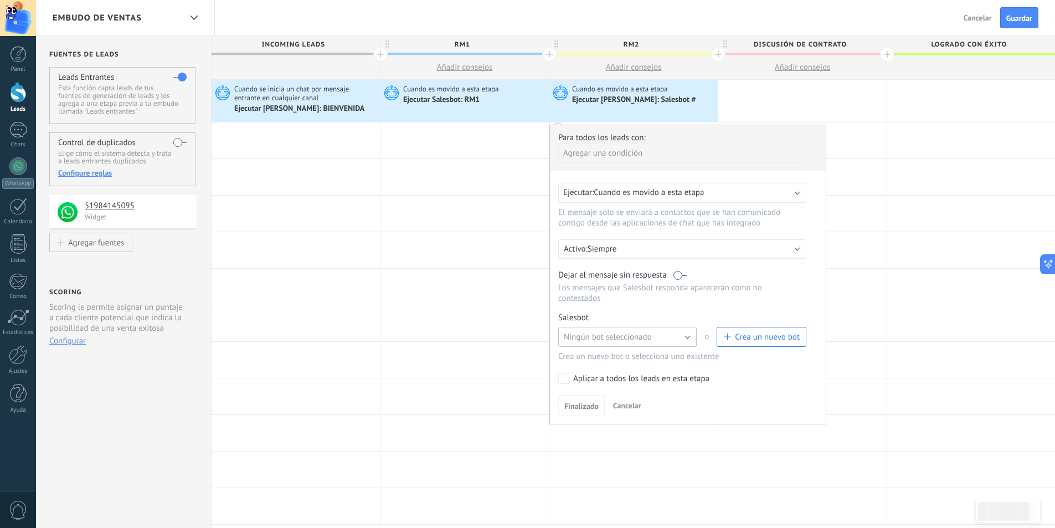
click at [589, 332] on span "Ningún bot seleccionado" at bounding box center [608, 337] width 88 height 11
click at [580, 354] on span "RM2" at bounding box center [621, 355] width 141 height 11
click at [584, 409] on span "Finalizado" at bounding box center [581, 406] width 34 height 8
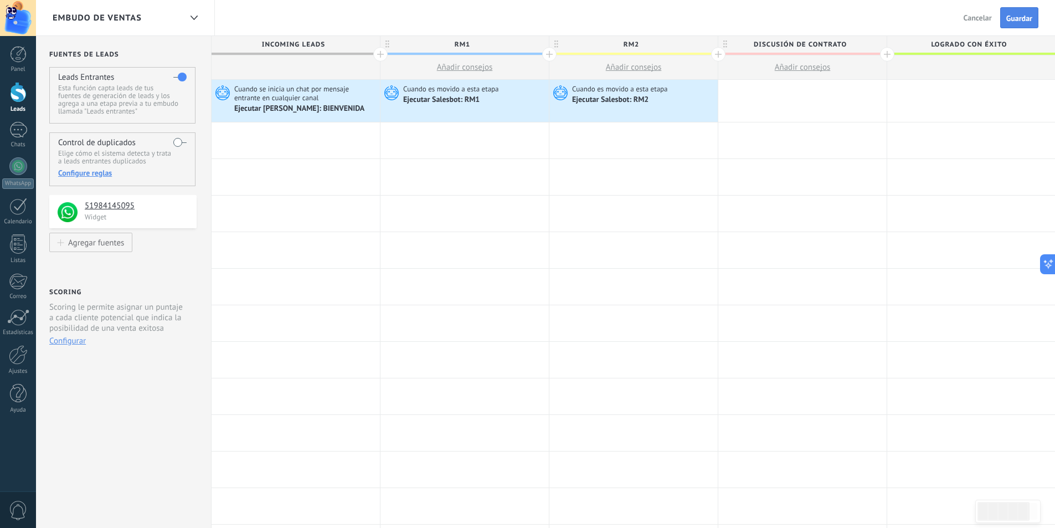
click at [1009, 18] on span "Guardar" at bounding box center [1019, 18] width 26 height 8
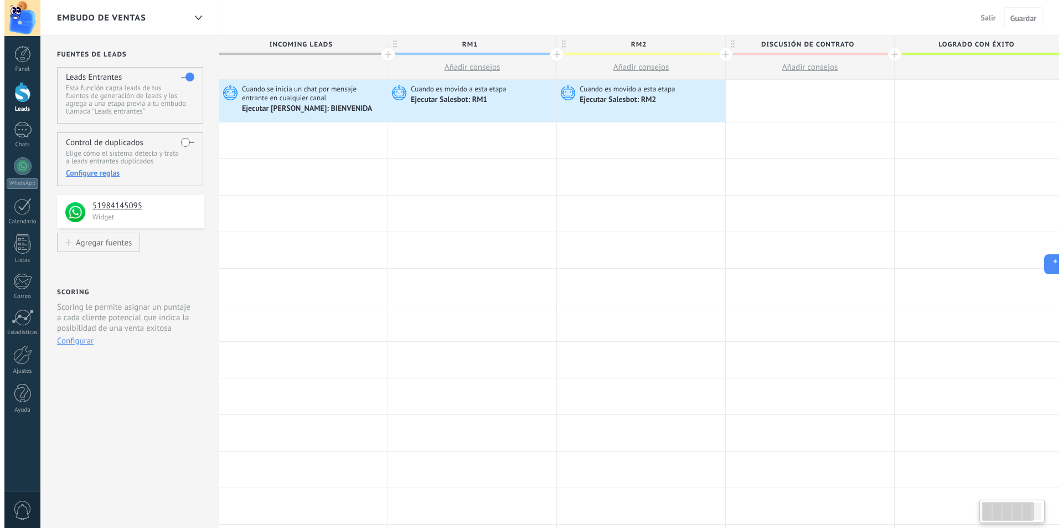
scroll to position [0, 3]
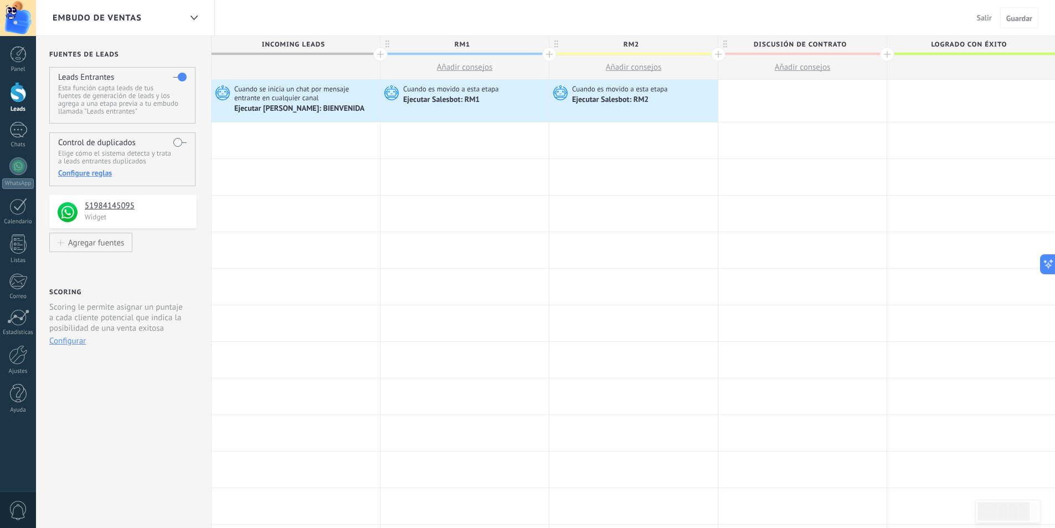
click at [984, 16] on span "Salir" at bounding box center [984, 18] width 15 height 10
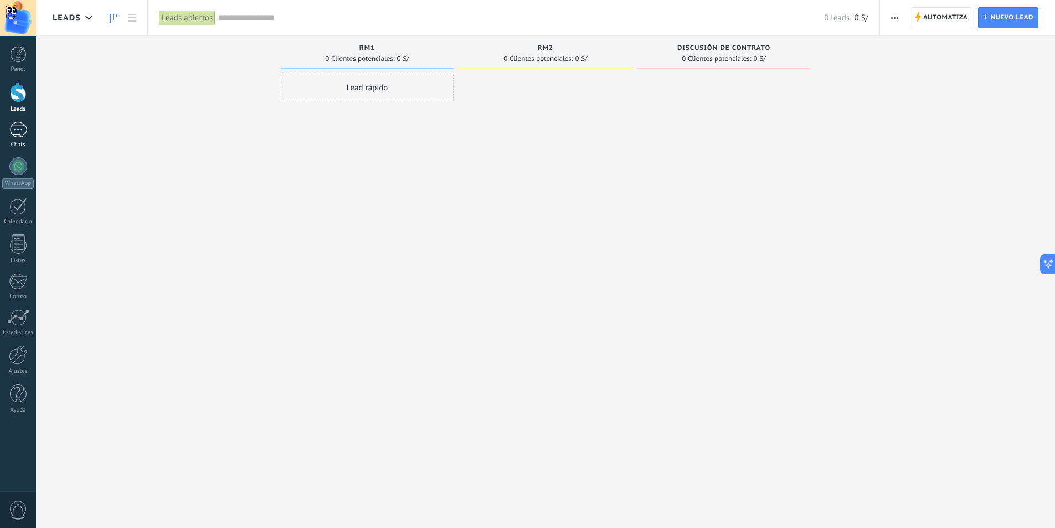
click at [15, 136] on div at bounding box center [18, 130] width 18 height 16
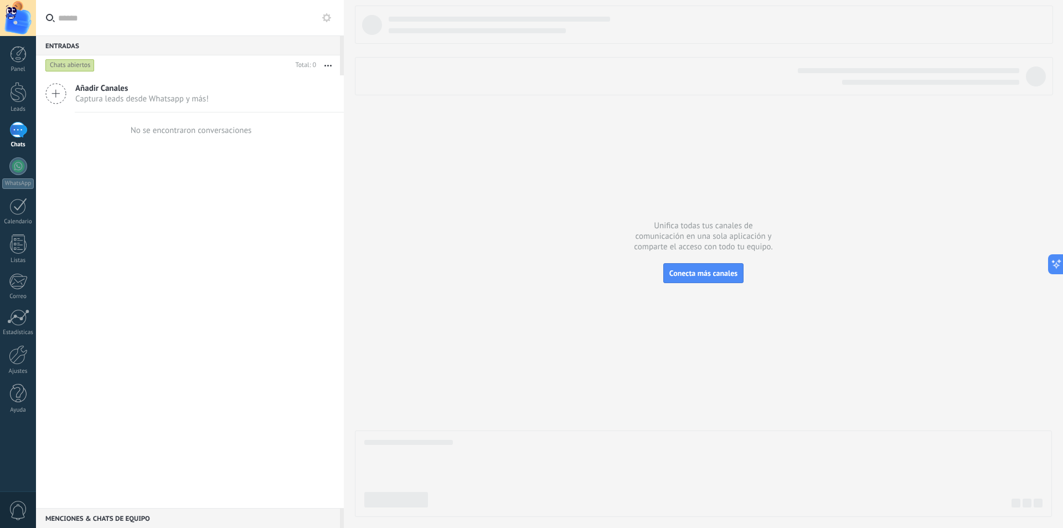
click at [324, 18] on use at bounding box center [326, 17] width 9 height 9
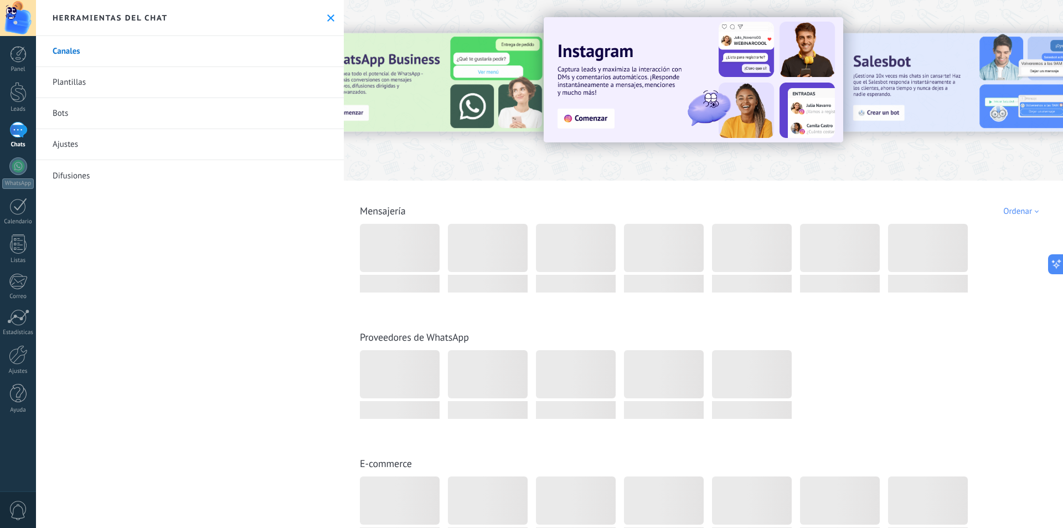
click at [126, 110] on link "Bots" at bounding box center [190, 113] width 308 height 31
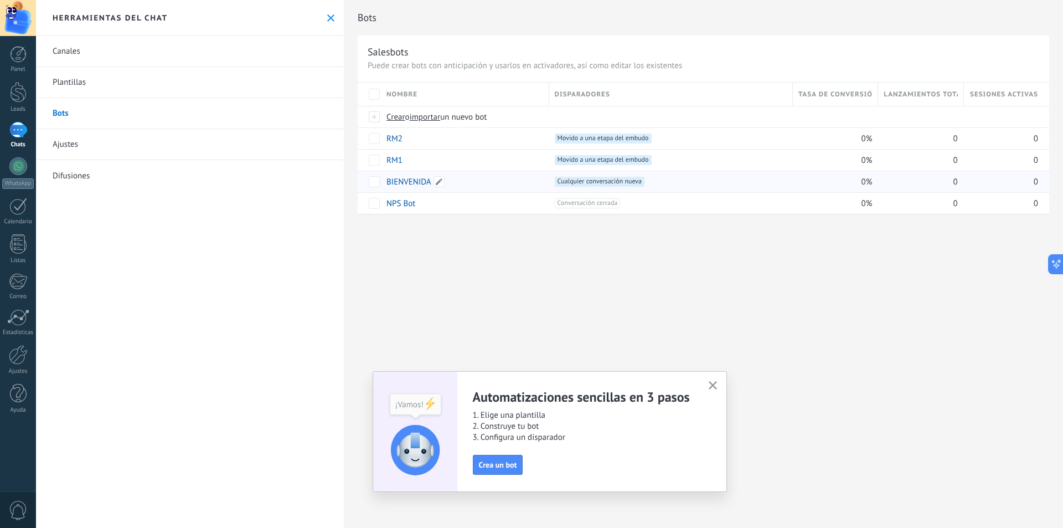
click at [403, 180] on link "BIENVENIDA" at bounding box center [408, 182] width 45 height 11
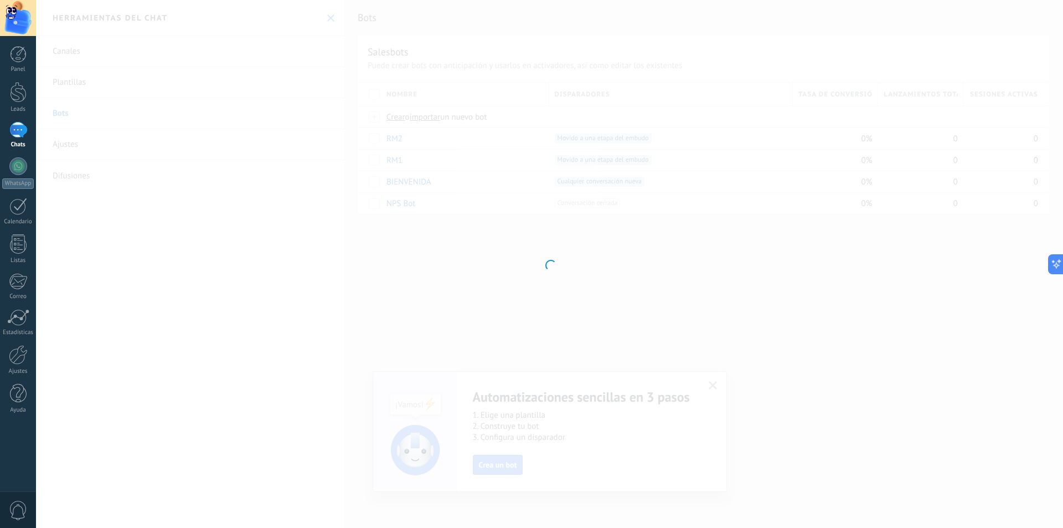
type input "**********"
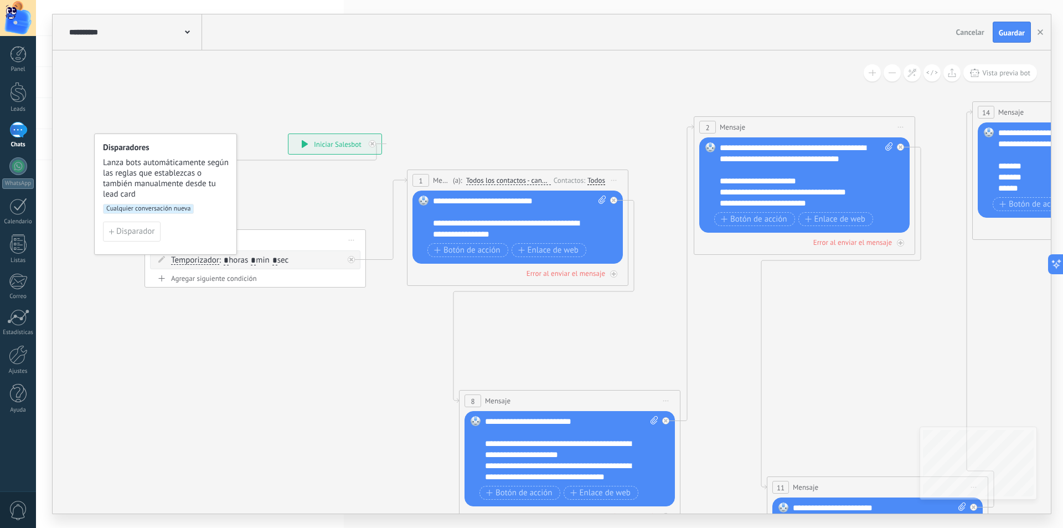
click at [651, 420] on icon at bounding box center [654, 420] width 7 height 8
click input "Subir" at bounding box center [0, 0] width 0 height 0
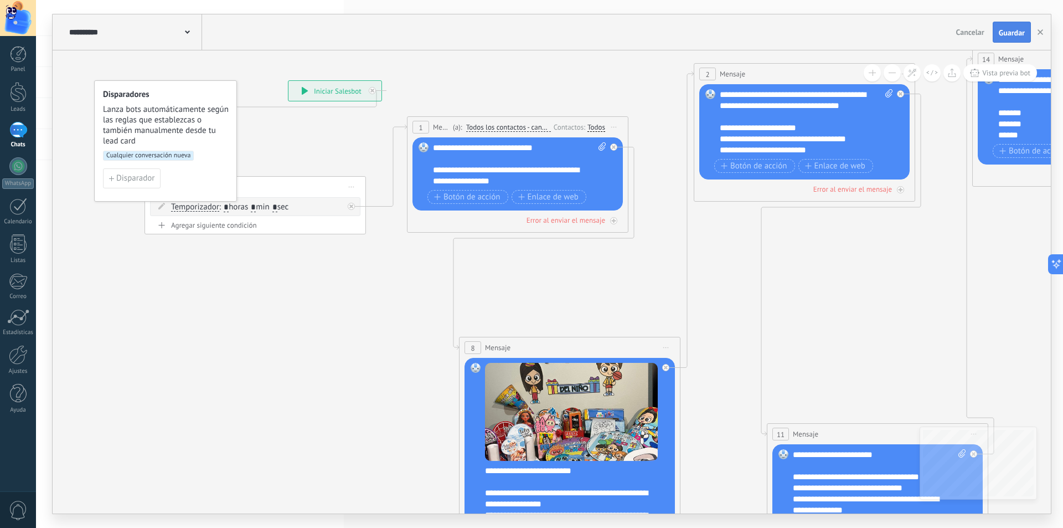
click at [1012, 27] on button "Guardar" at bounding box center [1012, 32] width 38 height 21
click at [1038, 31] on icon "button" at bounding box center [1041, 32] width 6 height 6
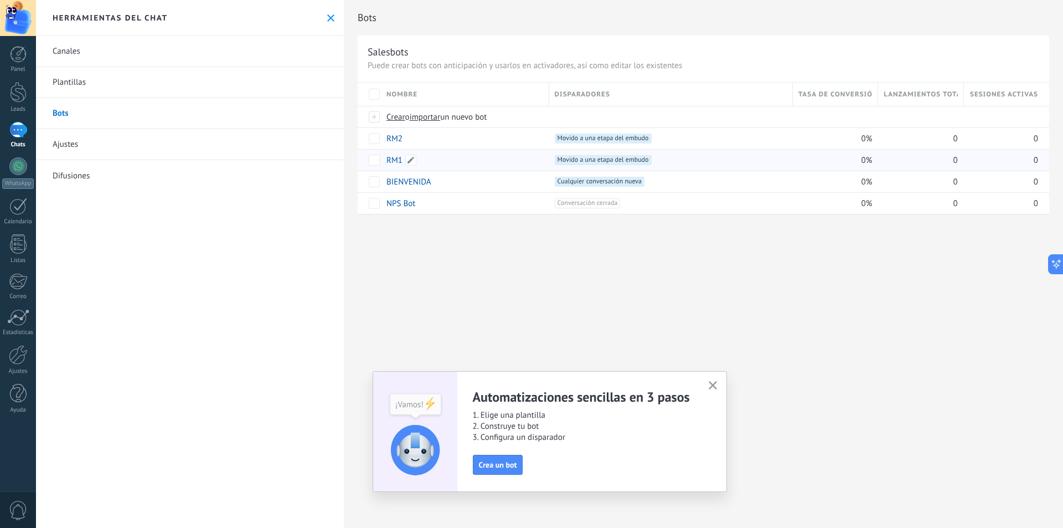
click at [392, 163] on link "RM1" at bounding box center [394, 160] width 16 height 11
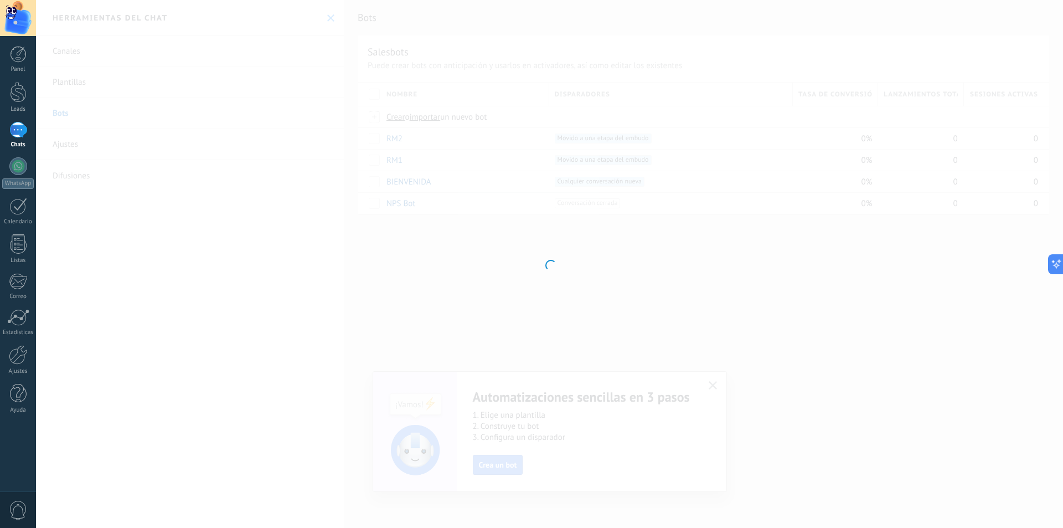
type input "***"
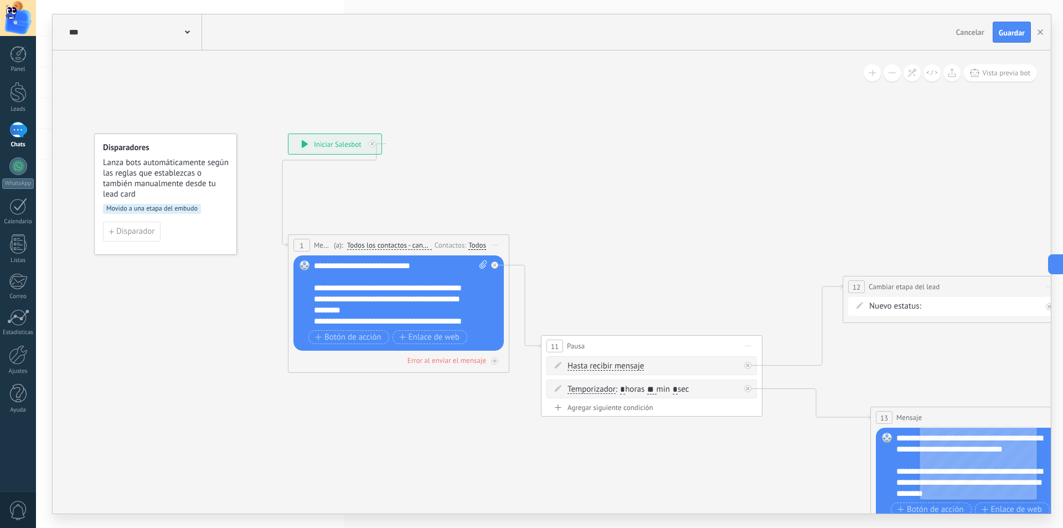
click at [483, 265] on icon at bounding box center [483, 264] width 7 height 8
click input "Subir" at bounding box center [0, 0] width 0 height 0
click at [483, 260] on icon at bounding box center [483, 264] width 7 height 8
click input "Subir" at bounding box center [0, 0] width 0 height 0
click at [483, 262] on icon at bounding box center [483, 264] width 7 height 8
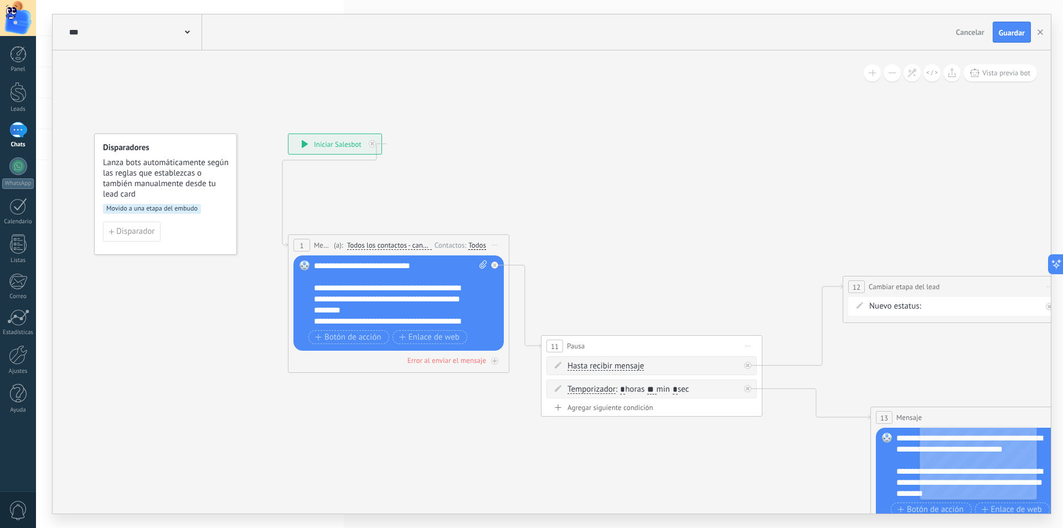
click input "Subir" at bounding box center [0, 0] width 0 height 0
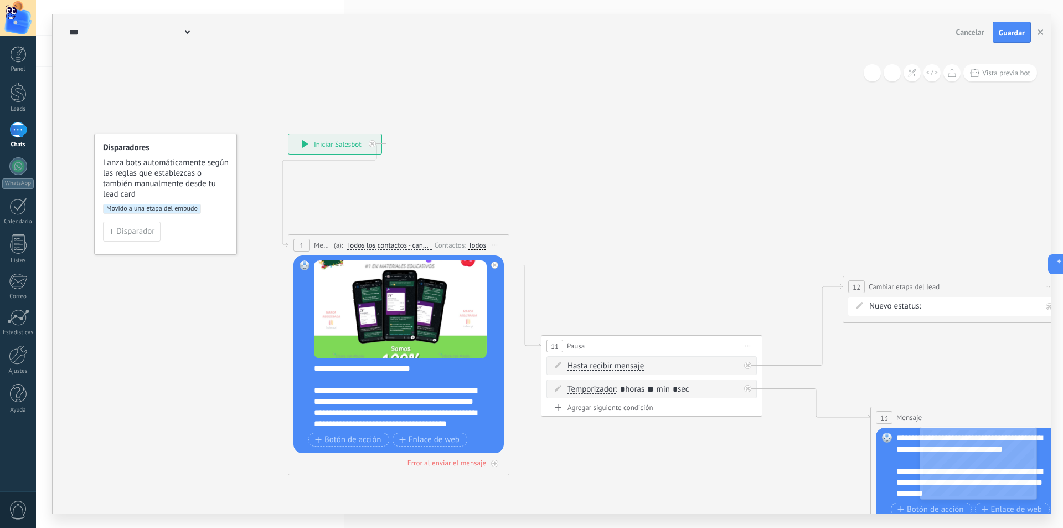
drag, startPoint x: 1007, startPoint y: 28, endPoint x: 1004, endPoint y: 46, distance: 18.5
click at [1004, 48] on div "*** RM1 Cancelar Actualización Cancelar Guardar" at bounding box center [552, 32] width 998 height 36
click at [1008, 33] on span "Guardar" at bounding box center [1012, 33] width 26 height 8
click at [1040, 32] on use "button" at bounding box center [1041, 32] width 6 height 6
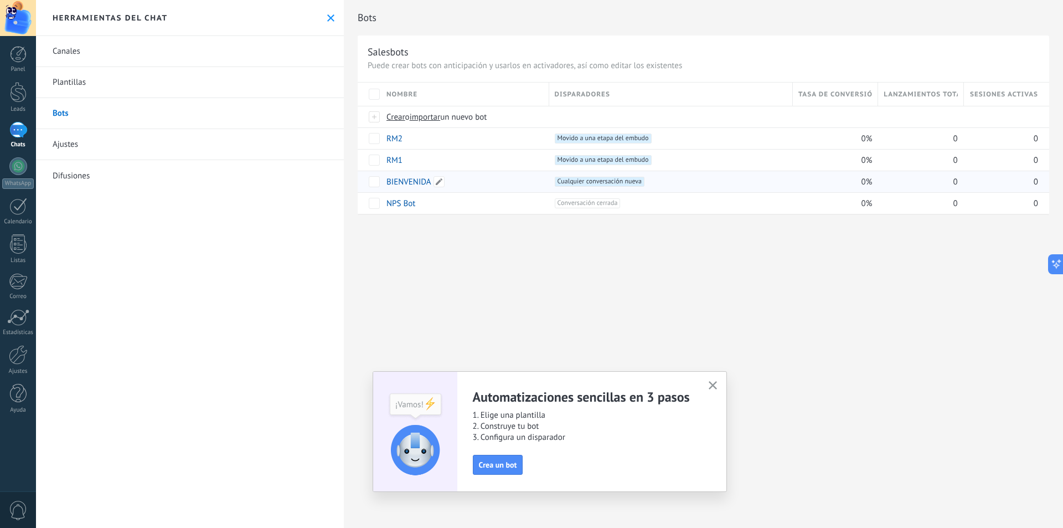
click at [403, 182] on link "BIENVENIDA" at bounding box center [408, 182] width 45 height 11
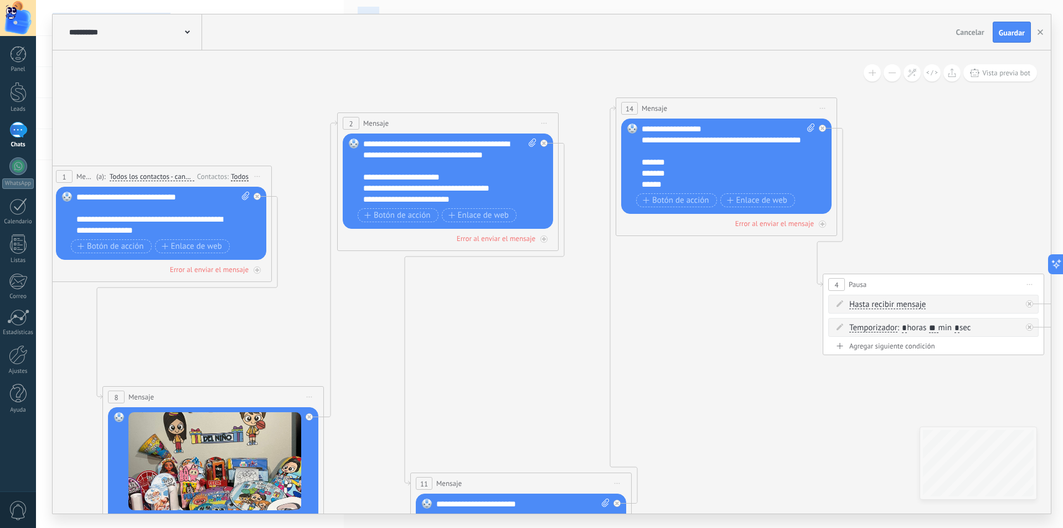
drag, startPoint x: 387, startPoint y: 333, endPoint x: 71, endPoint y: 283, distance: 320.1
click at [0, 285] on body ".abccls-1,.abccls-2{fill-rule:evenodd}.abccls-2{fill:#fff} .abfcls-1{fill:none}…" at bounding box center [531, 264] width 1063 height 528
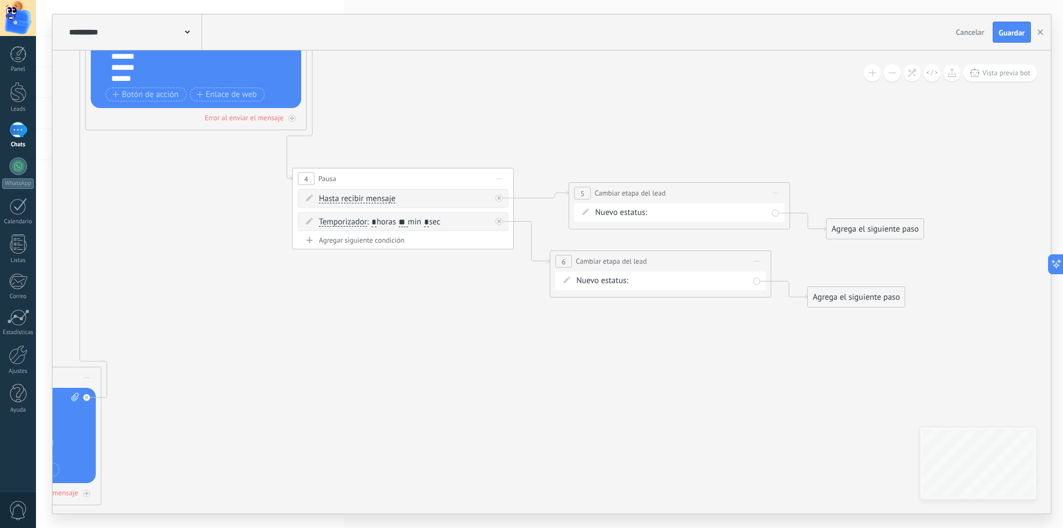
drag, startPoint x: 710, startPoint y: 333, endPoint x: 210, endPoint y: 271, distance: 503.8
click at [210, 271] on icon at bounding box center [72, 256] width 2183 height 1083
click at [699, 287] on div "Nuevo estatus: rm1 rm2 Discusión de contrato Logrado con éxito Venta Perdido" at bounding box center [660, 280] width 210 height 19
click at [611, 283] on span "Nuevo estatus:" at bounding box center [602, 280] width 52 height 11
click at [612, 280] on span "Nuevo estatus:" at bounding box center [602, 280] width 52 height 11
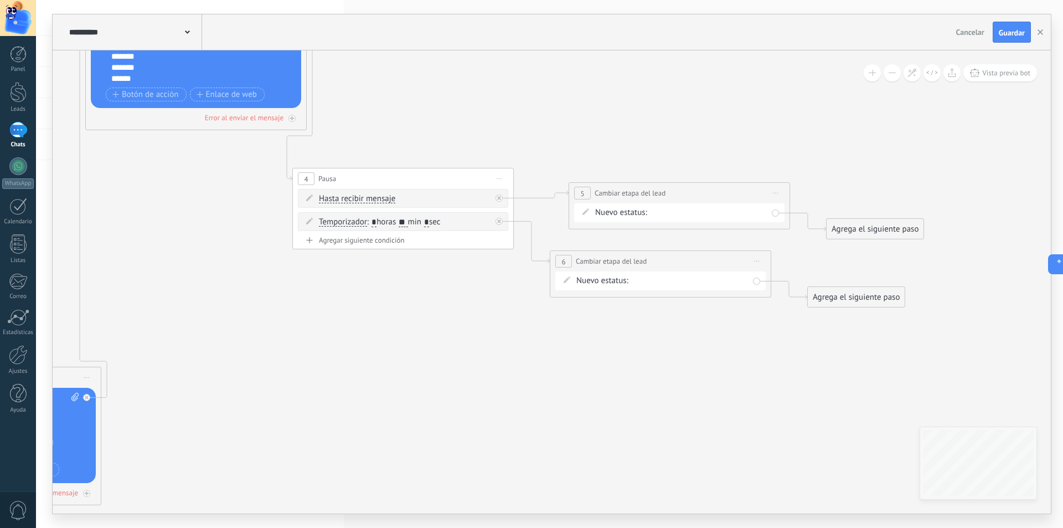
click at [566, 277] on icon at bounding box center [567, 279] width 7 height 7
click at [755, 257] on span "Iniciar vista previa aquí Cambiar nombre Duplicar [GEOGRAPHIC_DATA]" at bounding box center [757, 261] width 18 height 16
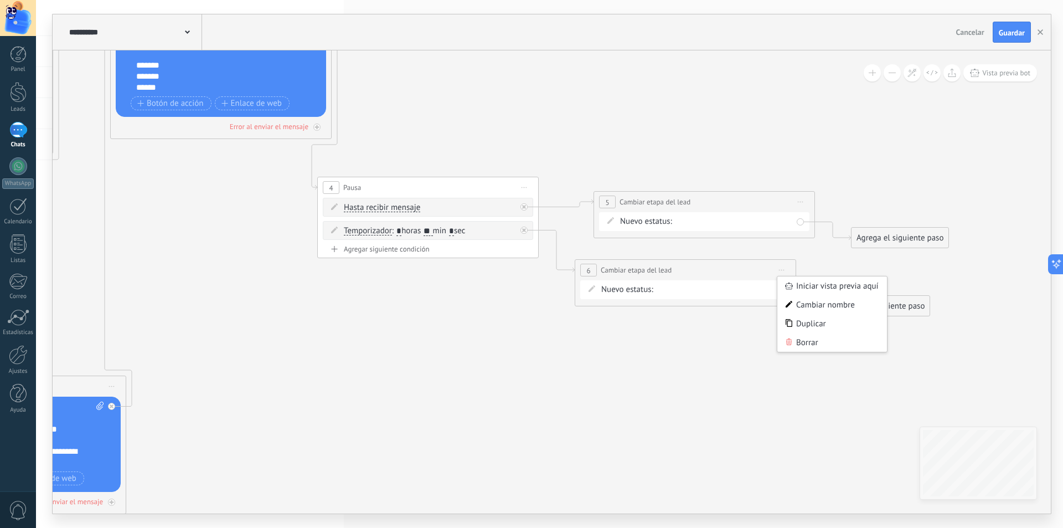
drag, startPoint x: 421, startPoint y: 344, endPoint x: 484, endPoint y: 347, distance: 63.2
click at [464, 353] on icon at bounding box center [97, 265] width 2183 height 1083
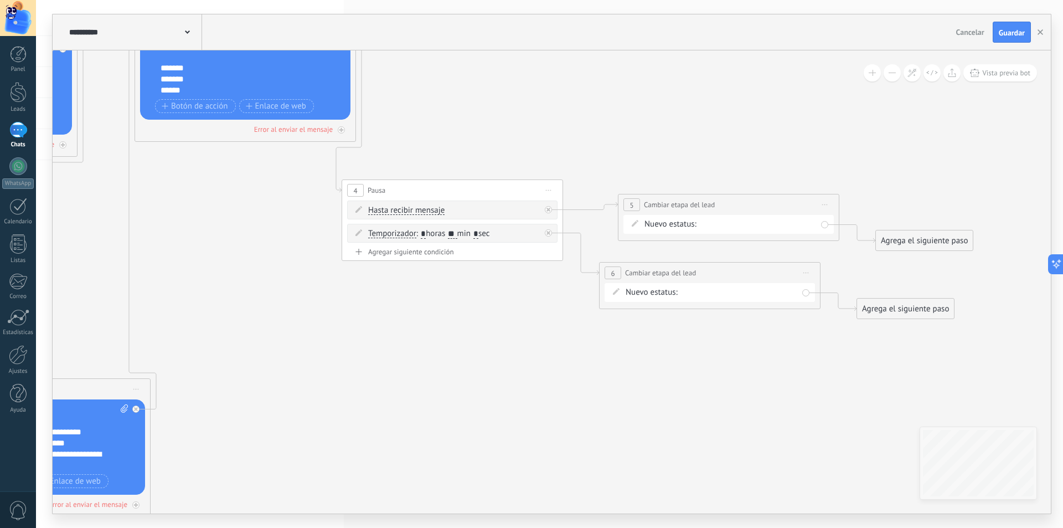
click at [865, 304] on div "Agrega el siguiente paso" at bounding box center [905, 309] width 97 height 18
click at [791, 391] on icon at bounding box center [121, 267] width 2183 height 1083
click at [827, 204] on icon at bounding box center [825, 204] width 6 height 1
click at [848, 277] on div "Borrar" at bounding box center [876, 276] width 110 height 19
click at [810, 271] on span "Iniciar vista previa aquí Cambiar nombre Duplicar [GEOGRAPHIC_DATA]" at bounding box center [806, 273] width 18 height 16
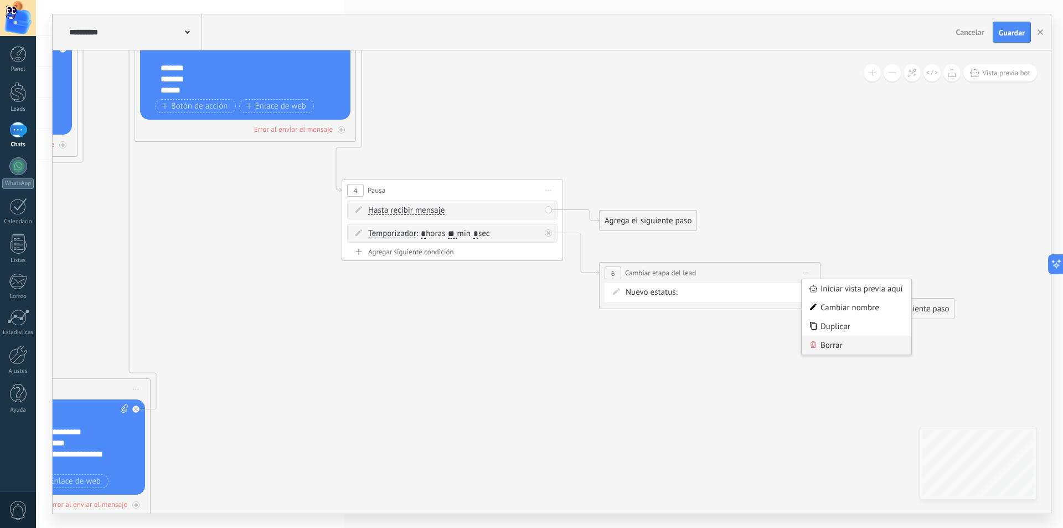
click at [819, 349] on div "Borrar" at bounding box center [857, 345] width 110 height 19
click at [683, 221] on div "Agrega el siguiente paso" at bounding box center [648, 221] width 97 height 18
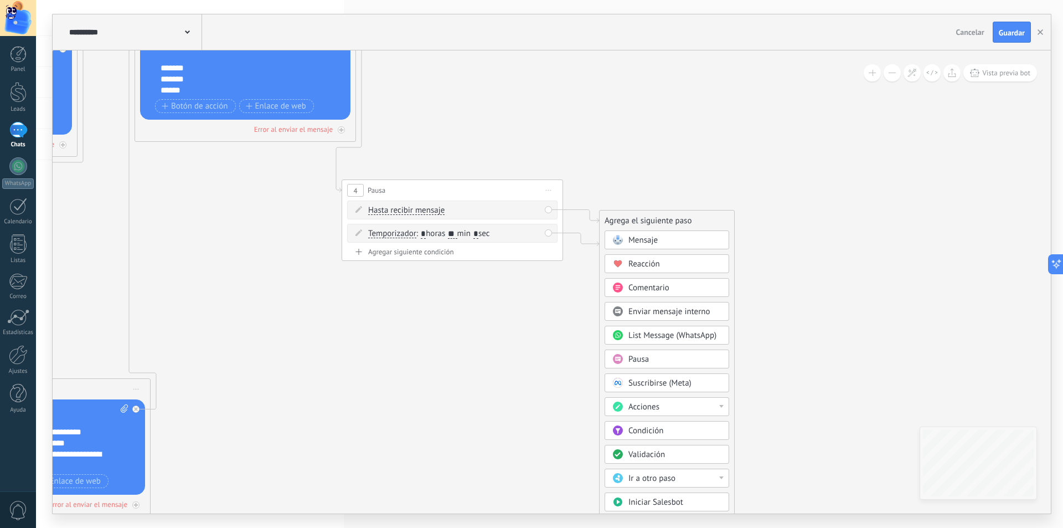
click at [666, 404] on div "Acciones" at bounding box center [674, 406] width 93 height 11
click at [673, 463] on div "Cambiar etapa del lead" at bounding box center [666, 463] width 123 height 19
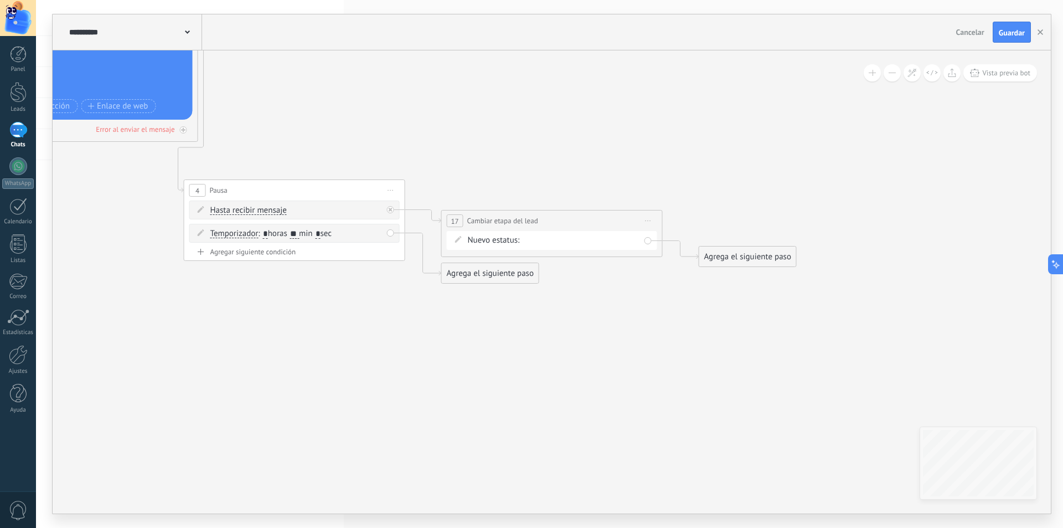
click at [525, 271] on div "Agrega el siguiente paso" at bounding box center [490, 273] width 97 height 18
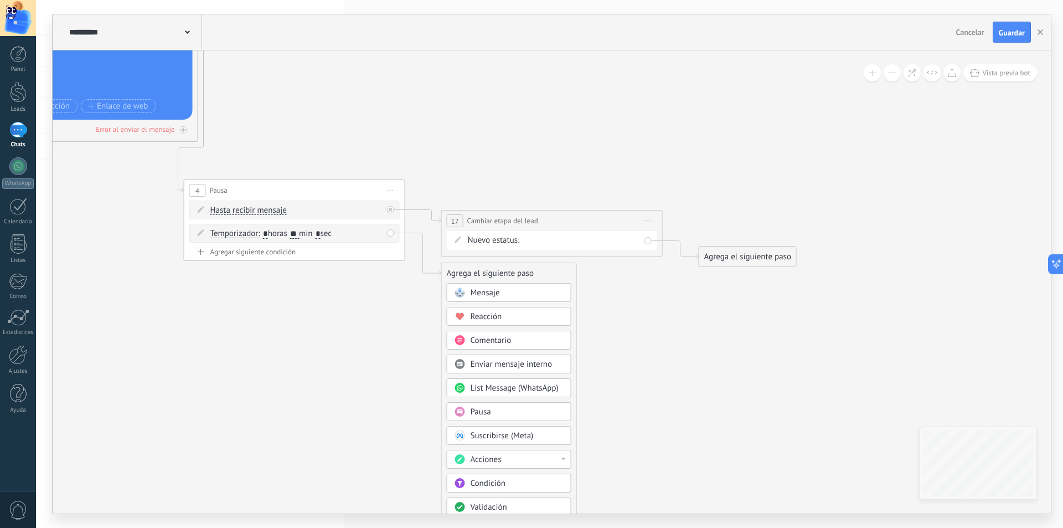
click at [512, 456] on div "Acciones" at bounding box center [517, 459] width 93 height 11
click at [521, 461] on div "Cambiar etapa del lead" at bounding box center [508, 460] width 123 height 19
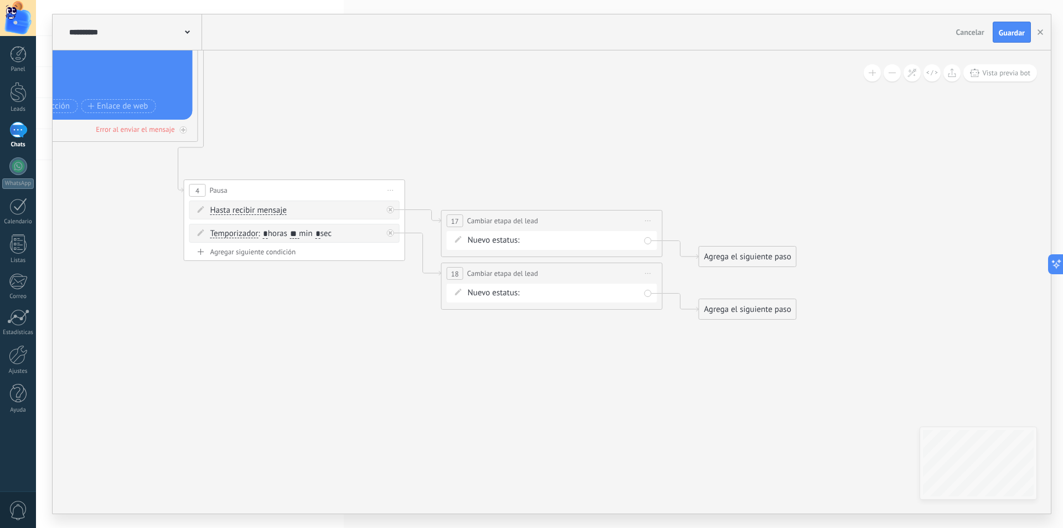
click at [0, 0] on div "rm1 rm2 Discusión de contrato Logrado con éxito Venta Perdido" at bounding box center [0, 0] width 0 height 0
click at [0, 0] on label "Discusión de contrato" at bounding box center [0, 0] width 0 height 0
click at [1004, 35] on span "Guardar" at bounding box center [1012, 33] width 26 height 8
click at [1039, 30] on icon "button" at bounding box center [1041, 32] width 6 height 6
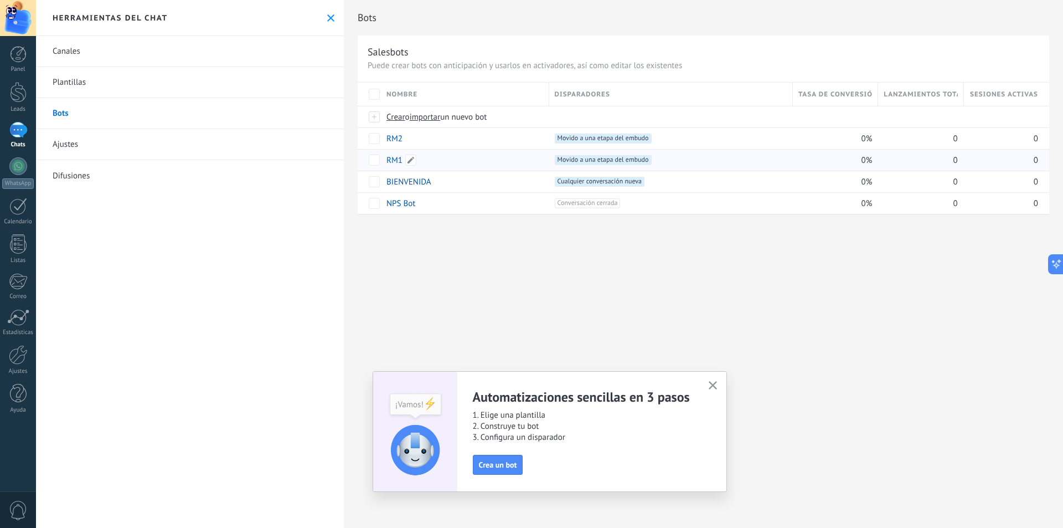
click at [396, 159] on link "RM1" at bounding box center [394, 160] width 16 height 11
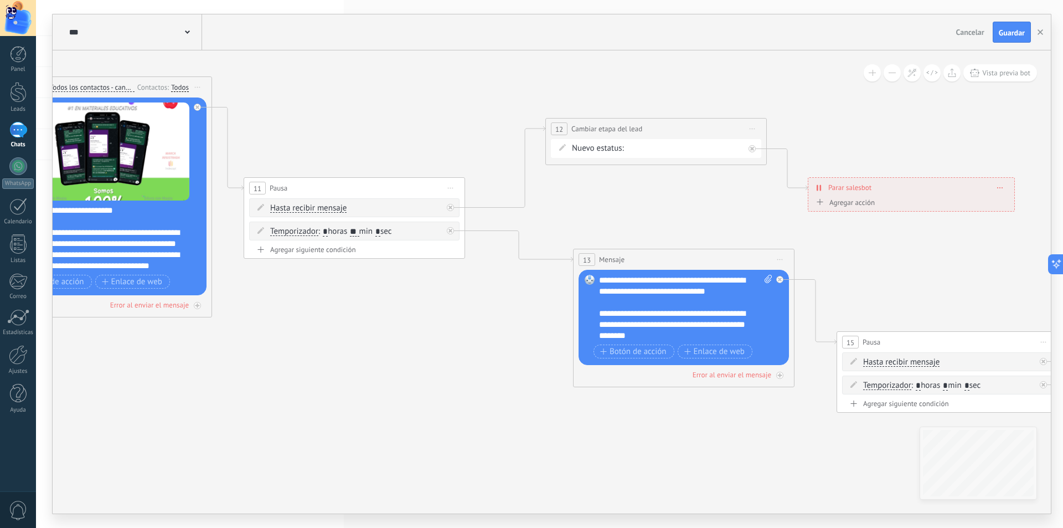
drag, startPoint x: 696, startPoint y: 257, endPoint x: 407, endPoint y: 109, distance: 325.2
click at [407, 109] on icon at bounding box center [701, 208] width 1975 height 1019
click at [0, 0] on div "rm1 rm2 Discusión de contrato Logrado con éxito Venta Perdido" at bounding box center [0, 0] width 0 height 0
click at [0, 0] on label "Discusión de contrato" at bounding box center [0, 0] width 0 height 0
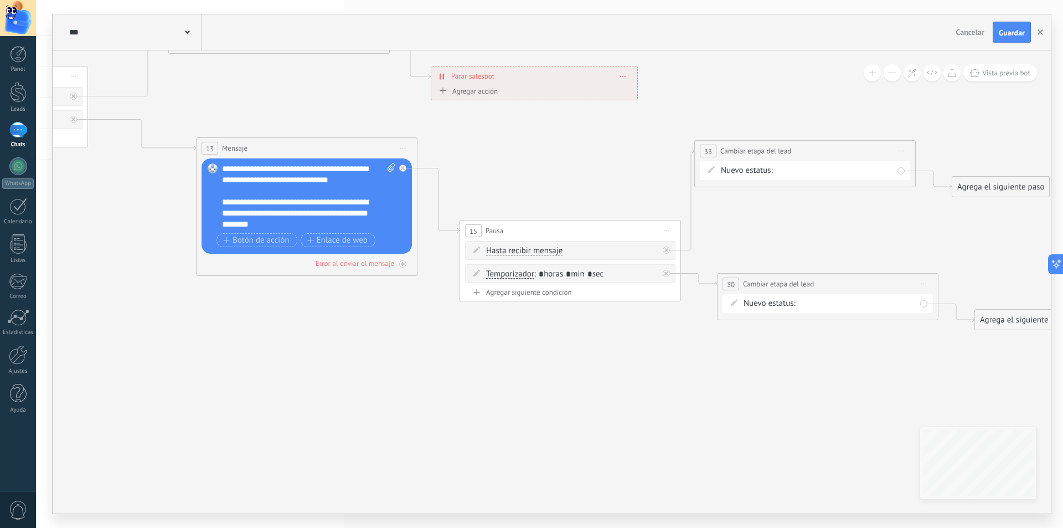
drag, startPoint x: 900, startPoint y: 267, endPoint x: 783, endPoint y: 164, distance: 156.2
click at [527, 156] on icon at bounding box center [324, 96] width 1975 height 1019
click at [0, 0] on div "rm1 rm2 Discusión de contrato Logrado con éxito Venta Perdido" at bounding box center [0, 0] width 0 height 0
click at [0, 0] on label "Discusión de contrato" at bounding box center [0, 0] width 0 height 0
click at [0, 0] on div "rm1 rm2 Discusión de contrato Logrado con éxito Venta Perdido" at bounding box center [0, 0] width 0 height 0
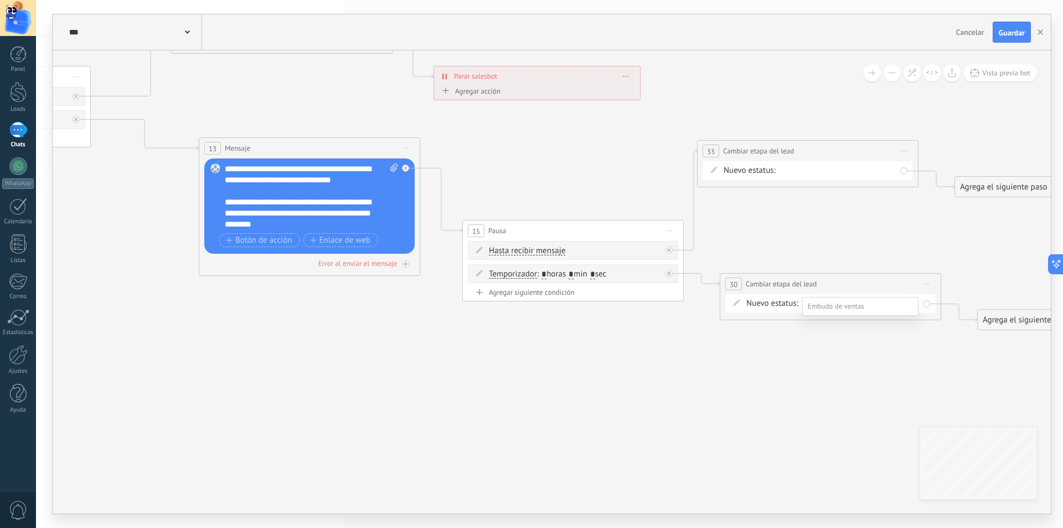
click at [0, 0] on label "rm2" at bounding box center [0, 0] width 0 height 0
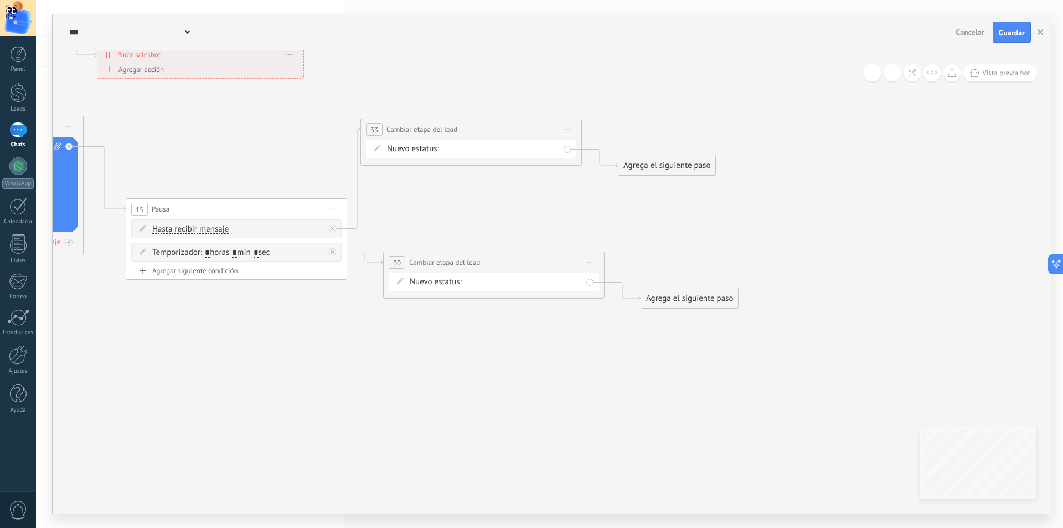
drag, startPoint x: 685, startPoint y: 348, endPoint x: 524, endPoint y: 250, distance: 188.1
click at [1009, 29] on span "Guardar" at bounding box center [1012, 33] width 26 height 8
click at [1040, 28] on button "button" at bounding box center [1040, 32] width 17 height 20
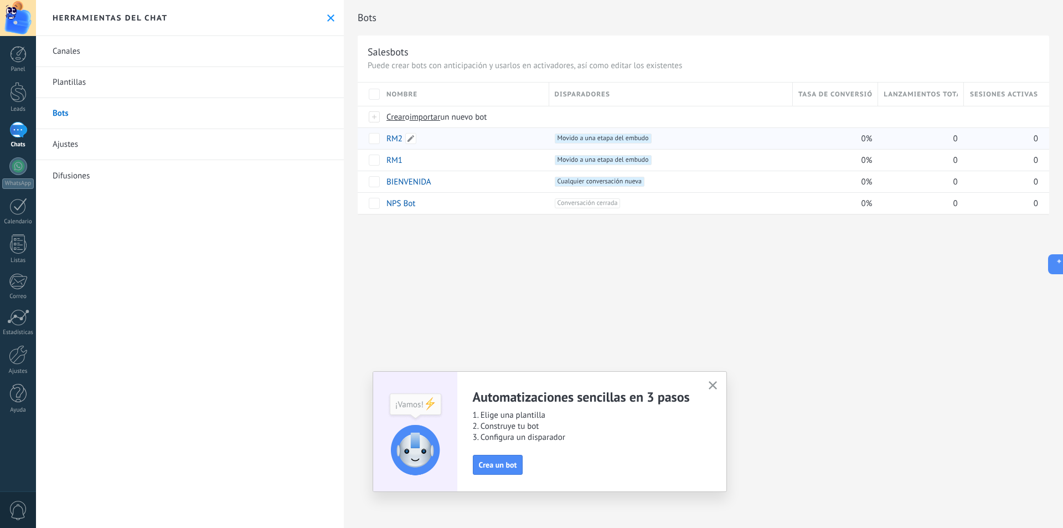
click at [392, 136] on link "RM2" at bounding box center [394, 138] width 16 height 11
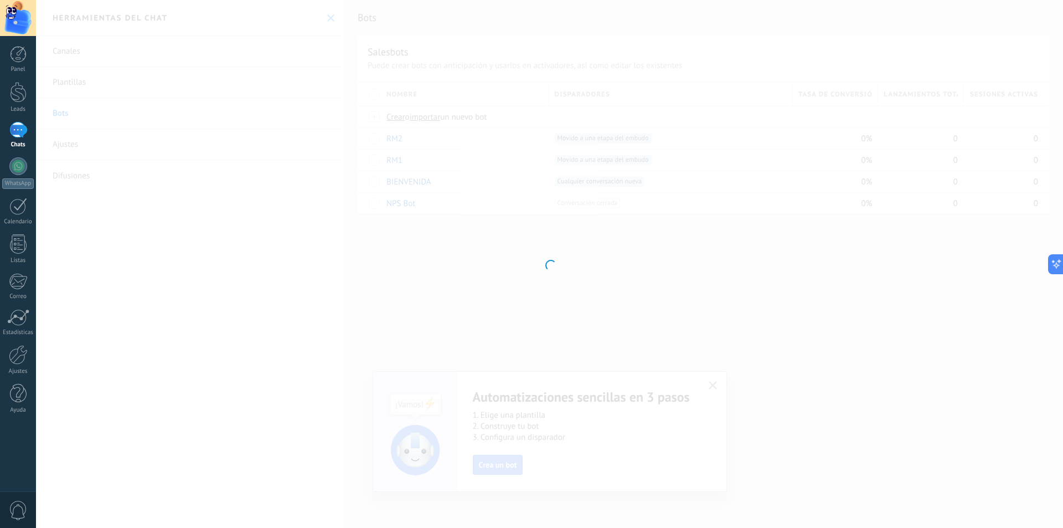
type input "***"
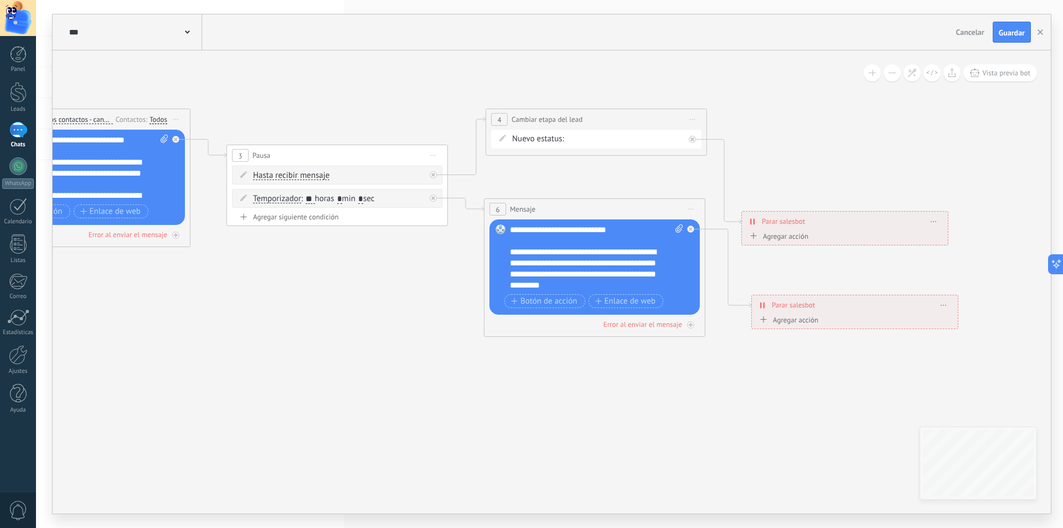
drag, startPoint x: 756, startPoint y: 344, endPoint x: 395, endPoint y: 226, distance: 380.0
click at [327, 269] on icon at bounding box center [404, 205] width 1662 height 818
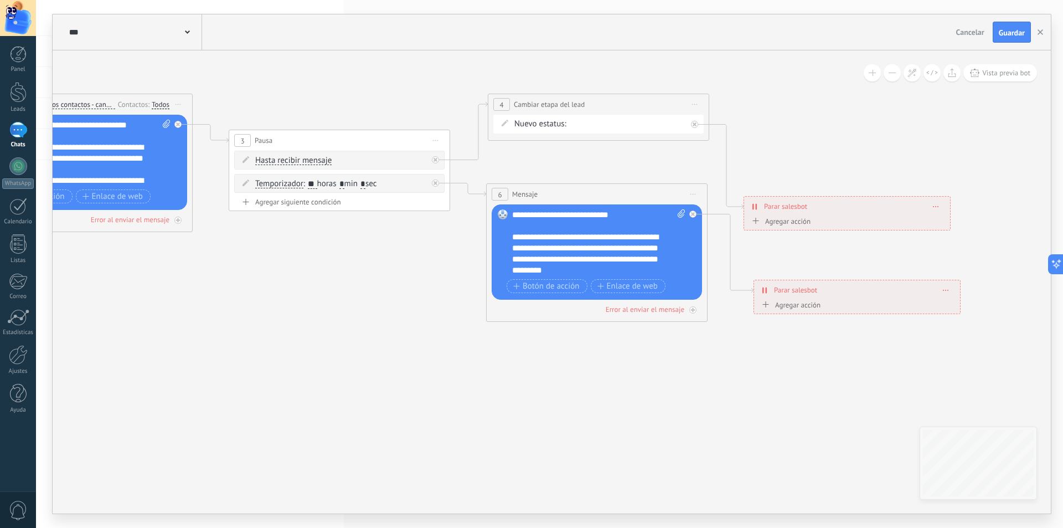
click at [0, 0] on div "rm1 rm2 Discusión de contrato Logrado con éxito Venta Perdido" at bounding box center [0, 0] width 0 height 0
click at [0, 0] on label "Discusión de contrato" at bounding box center [0, 0] width 0 height 0
click at [1016, 32] on span "Guardar" at bounding box center [1012, 33] width 26 height 8
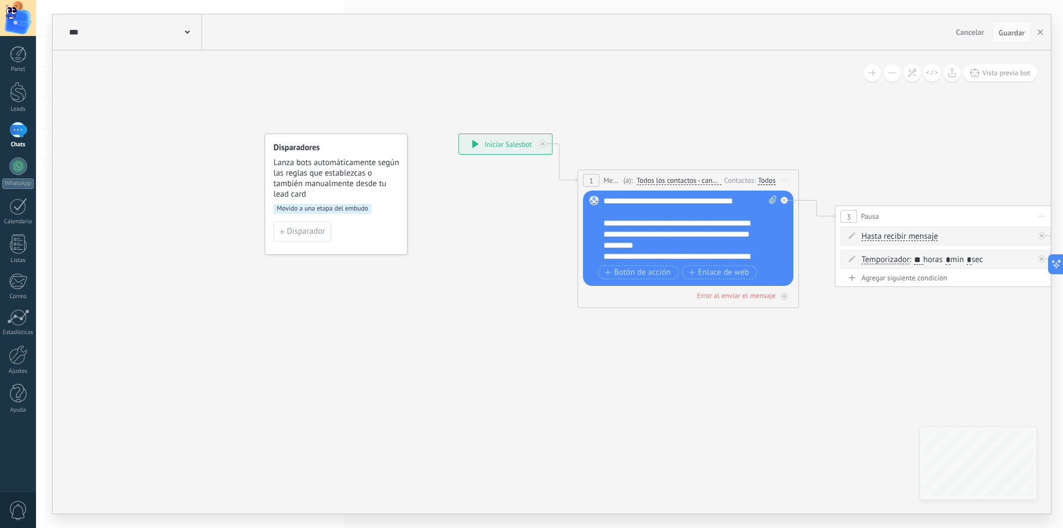
drag, startPoint x: 500, startPoint y: 339, endPoint x: 951, endPoint y: 377, distance: 452.9
click at [951, 384] on icon at bounding box center [1013, 266] width 1662 height 818
click at [1042, 27] on button "button" at bounding box center [1040, 32] width 17 height 21
